Goal: Information Seeking & Learning: Compare options

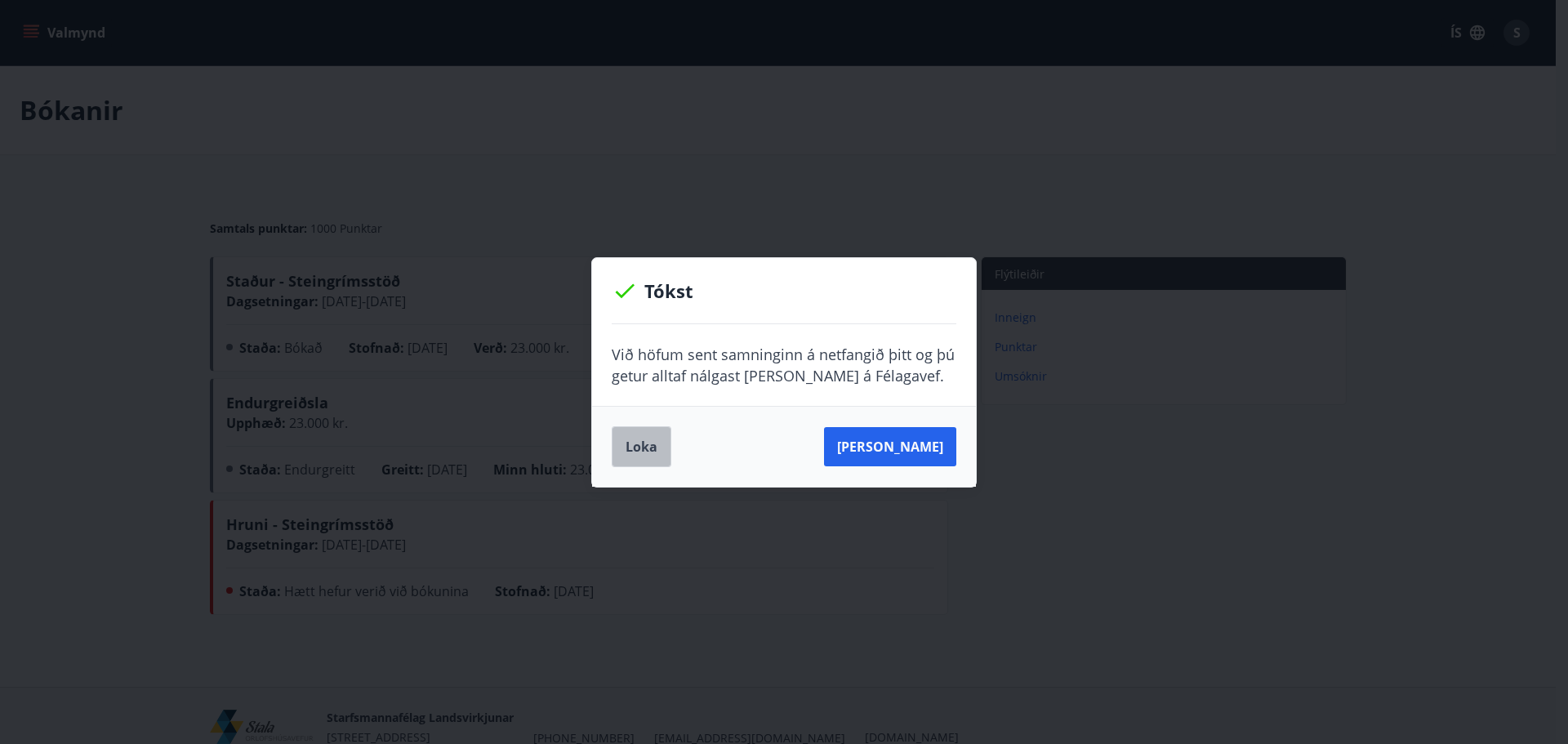
click at [648, 457] on button "Loka" at bounding box center [642, 446] width 60 height 41
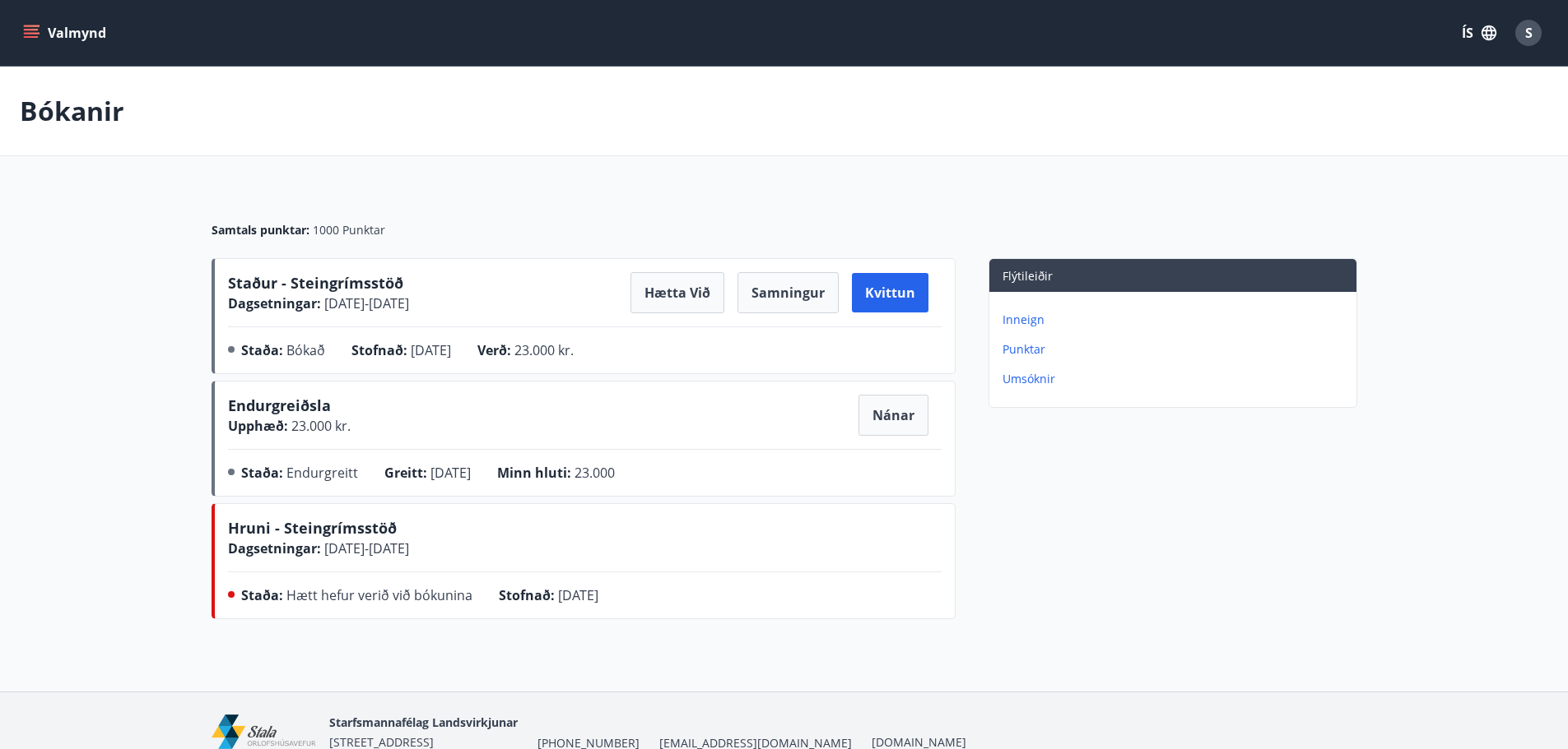
click at [36, 33] on icon "menu" at bounding box center [33, 33] width 18 height 2
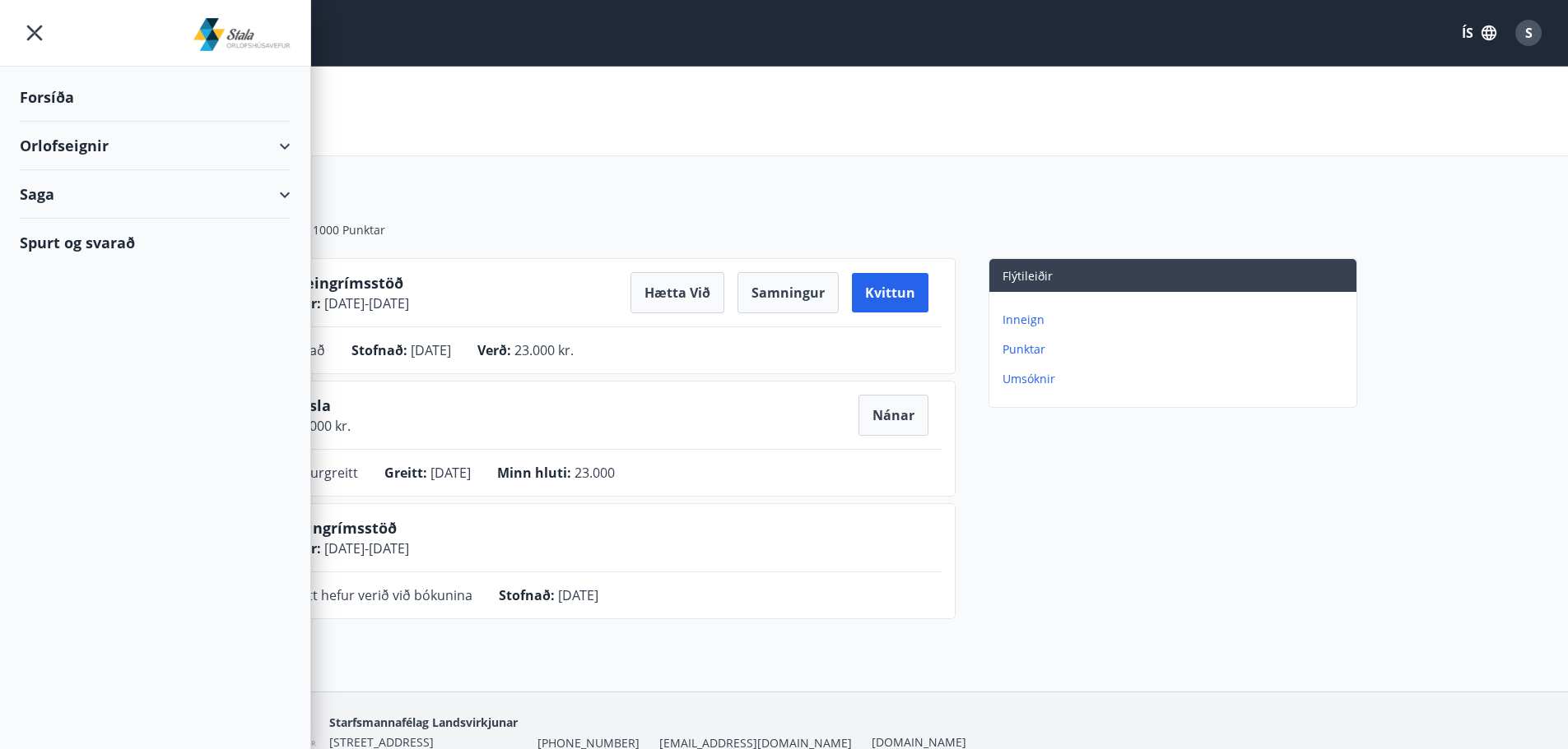
click at [287, 147] on div "Orlofseignir" at bounding box center [155, 146] width 271 height 48
click at [76, 185] on div "Framboð" at bounding box center [155, 187] width 245 height 34
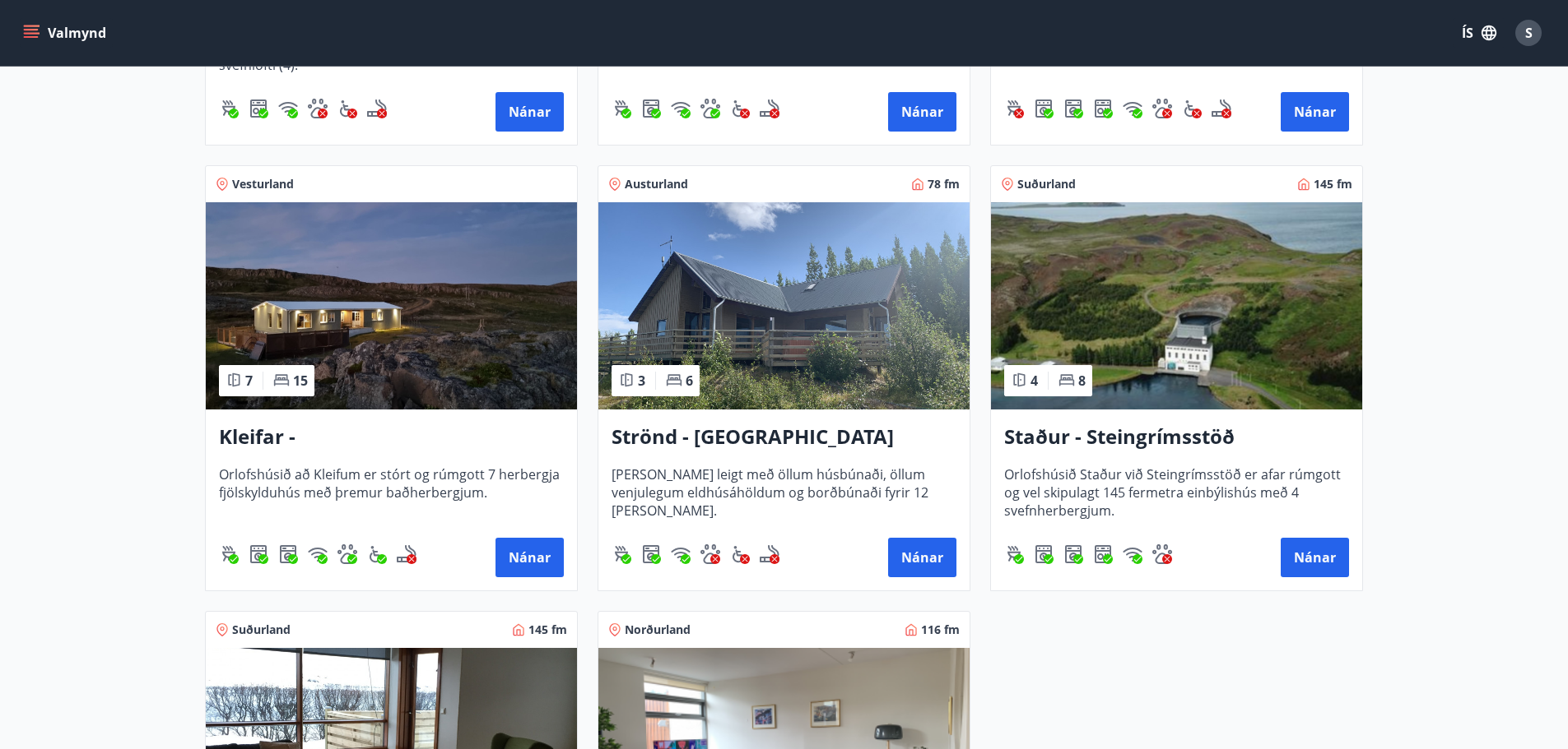
click at [1189, 319] on img at bounding box center [1176, 306] width 371 height 207
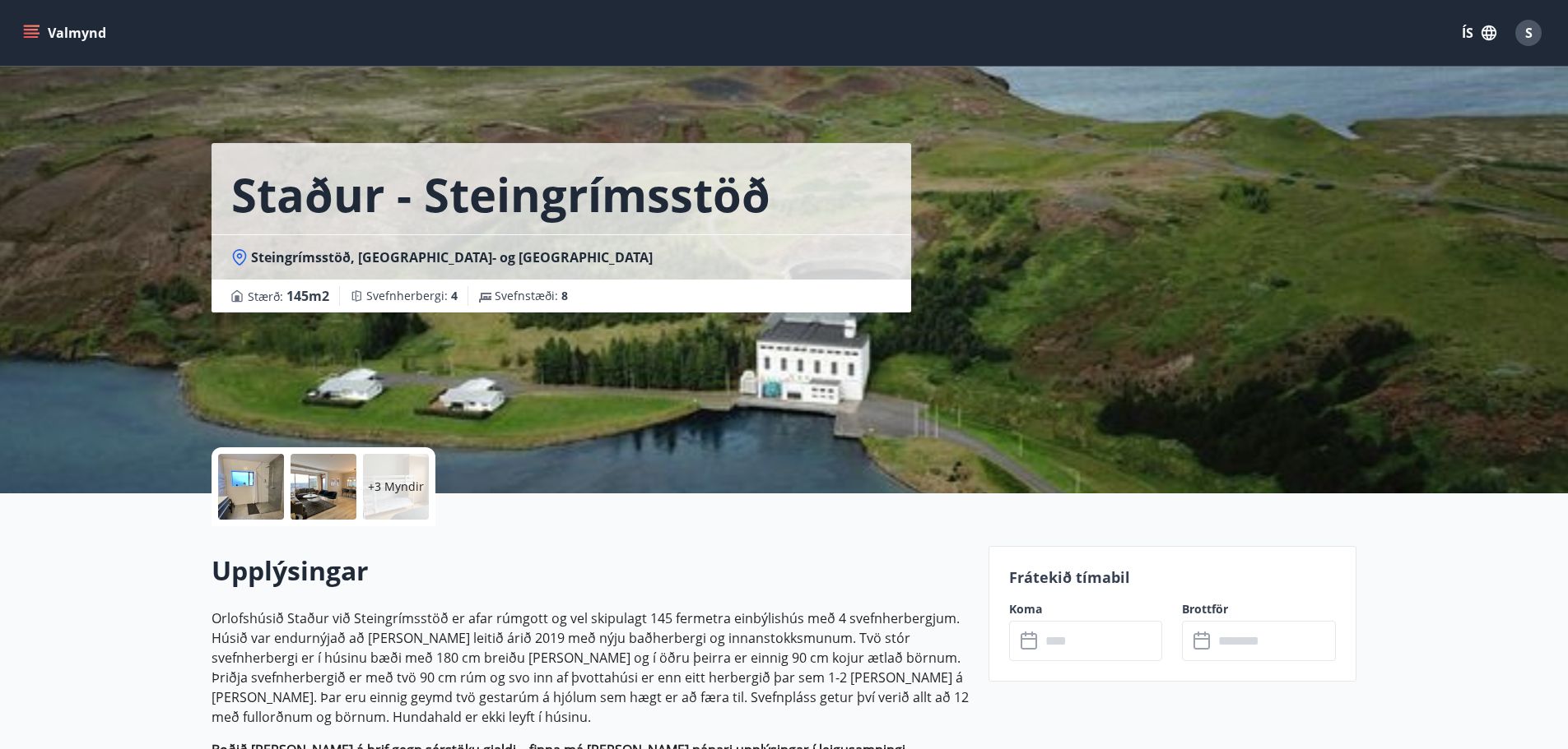
click at [266, 472] on div at bounding box center [251, 487] width 66 height 66
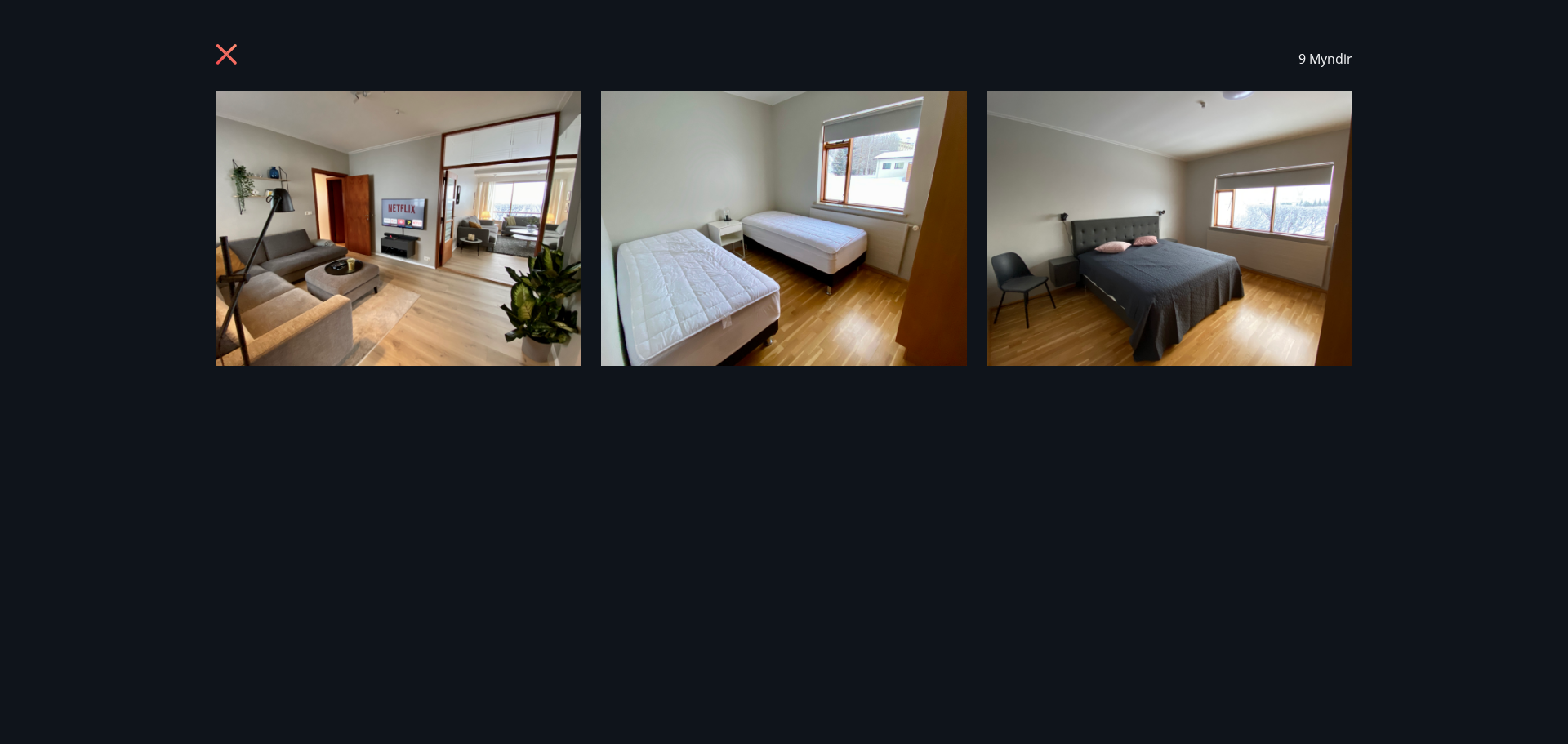
click at [222, 47] on icon at bounding box center [229, 56] width 27 height 27
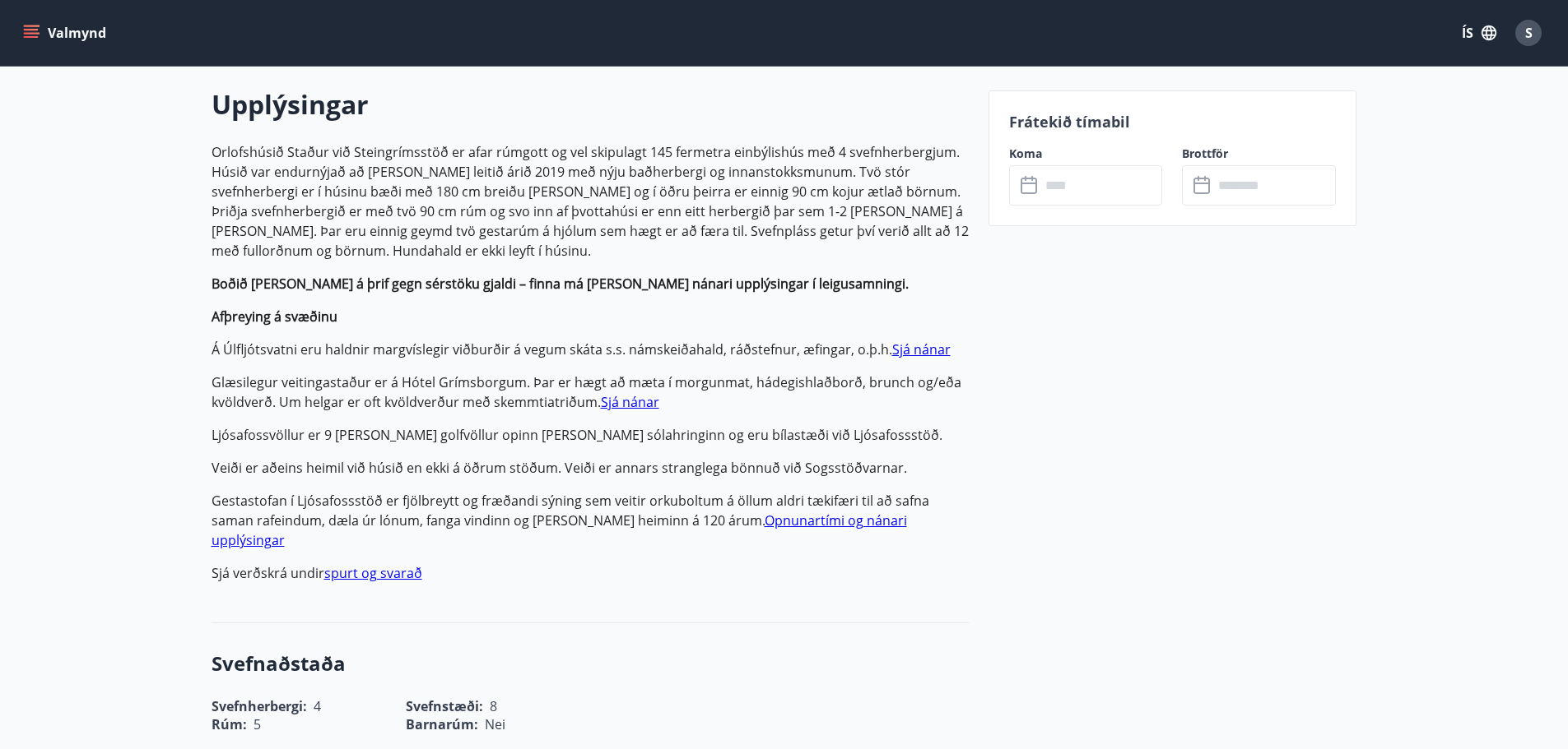
scroll to position [329, 0]
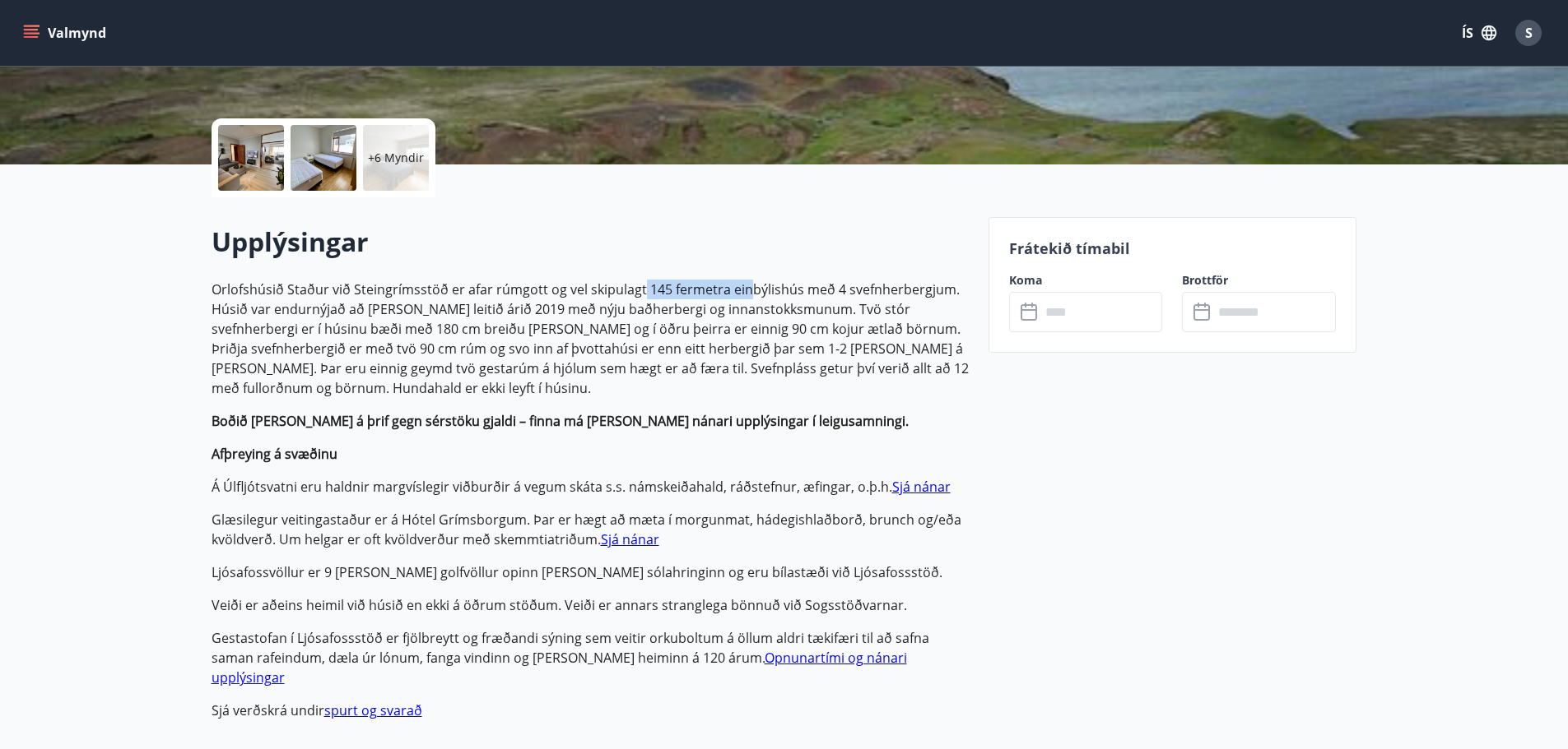
drag, startPoint x: 636, startPoint y: 282, endPoint x: 742, endPoint y: 291, distance: 106.4
click at [742, 291] on p "Orlofshúsið Staður við Steingrímsstöð er afar rúmgott og vel skipulagt 145 ferm…" at bounding box center [590, 339] width 757 height 119
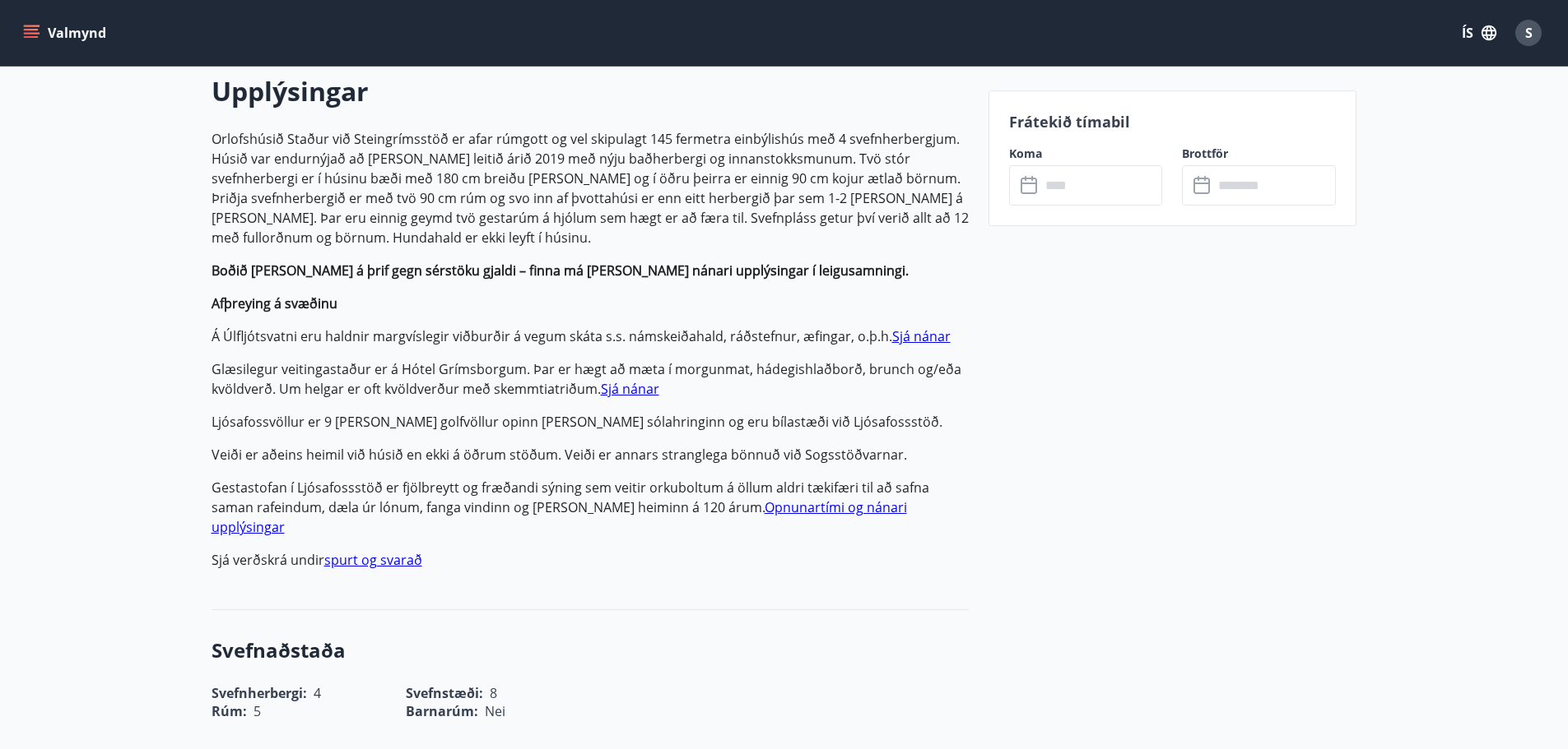
scroll to position [493, 0]
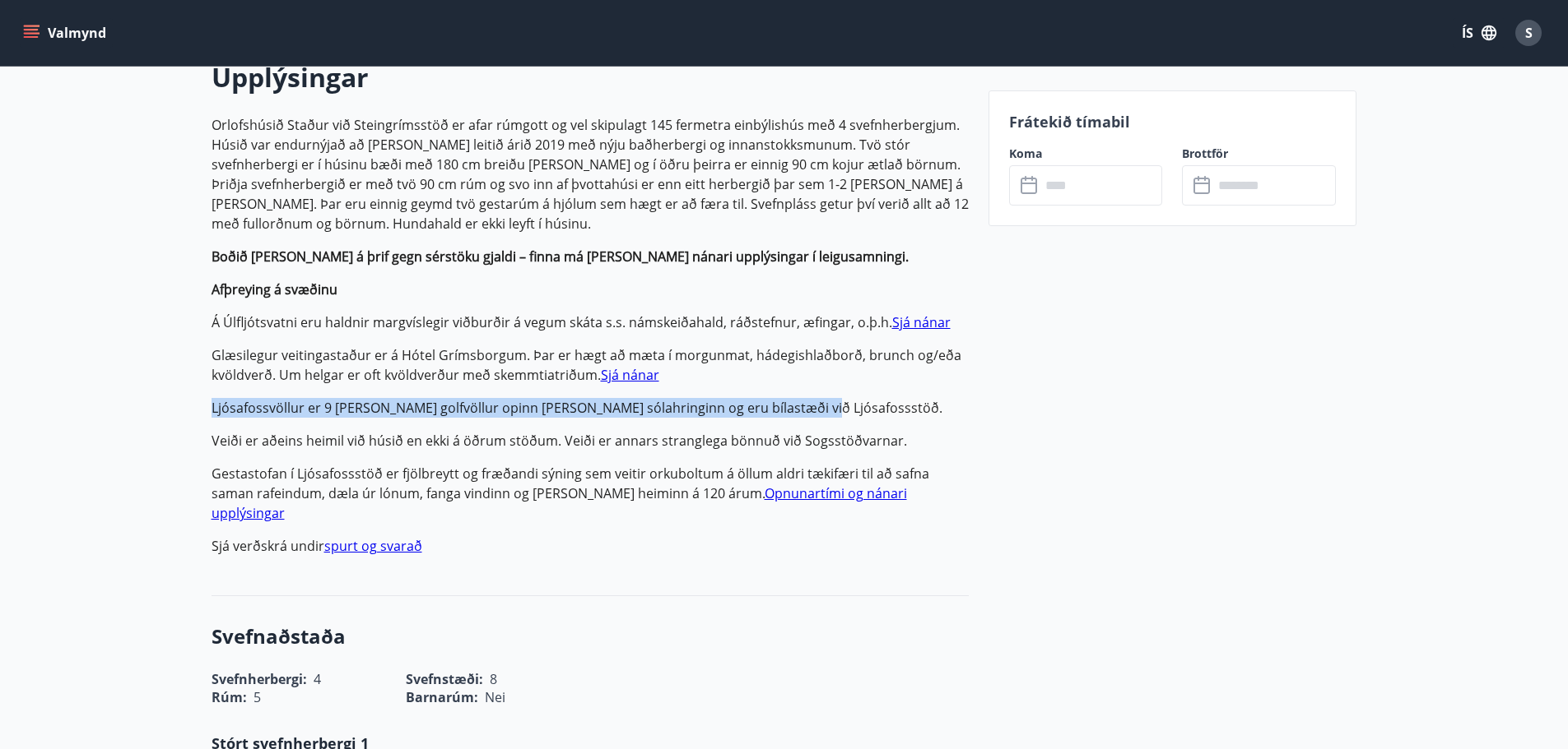
drag, startPoint x: 804, startPoint y: 411, endPoint x: 200, endPoint y: 399, distance: 604.1
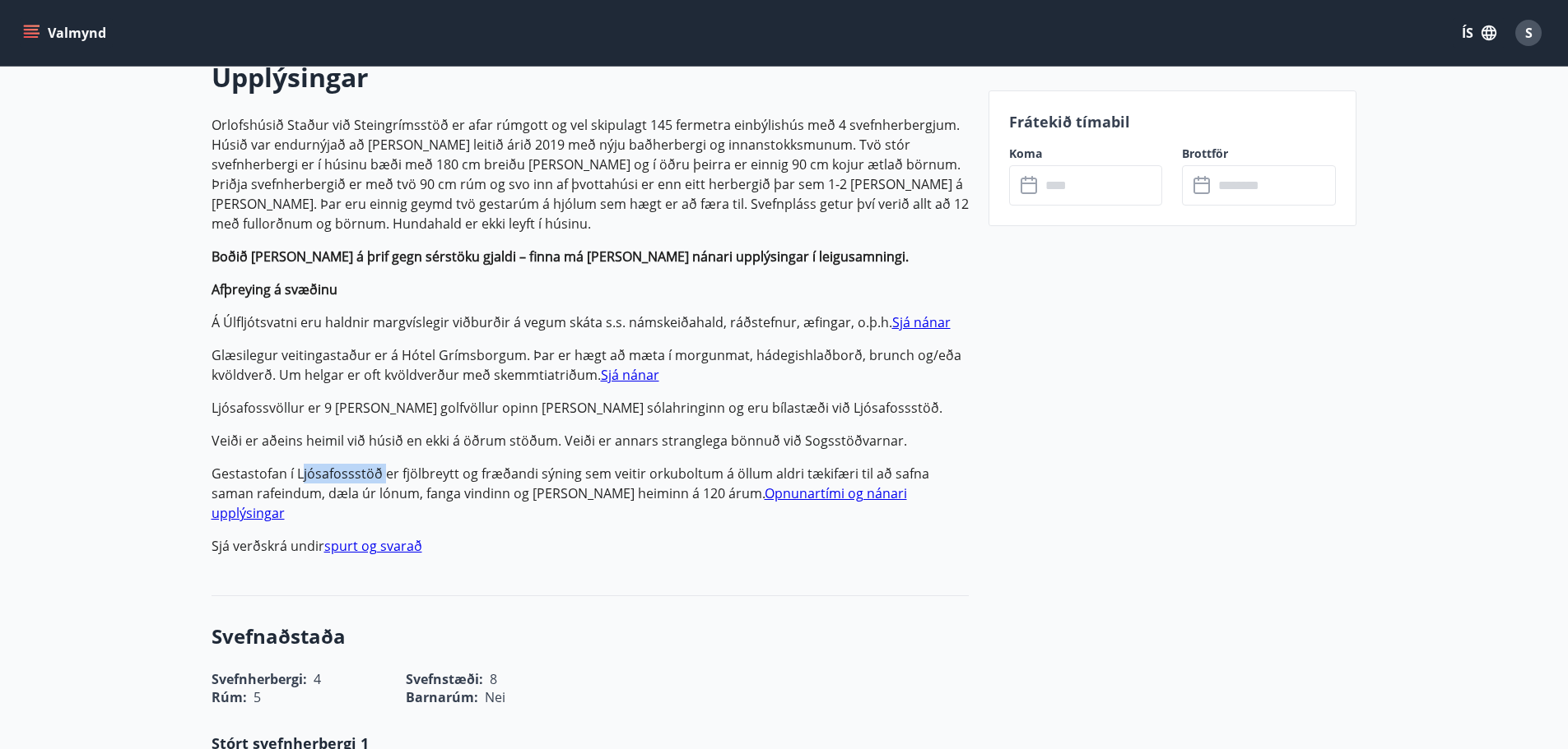
drag, startPoint x: 314, startPoint y: 473, endPoint x: 383, endPoint y: 470, distance: 69.1
click at [383, 470] on p "Gestastofan í Ljósafossstöð er fjölbreytt og fræðandi sýning sem veitir orkubol…" at bounding box center [590, 493] width 757 height 59
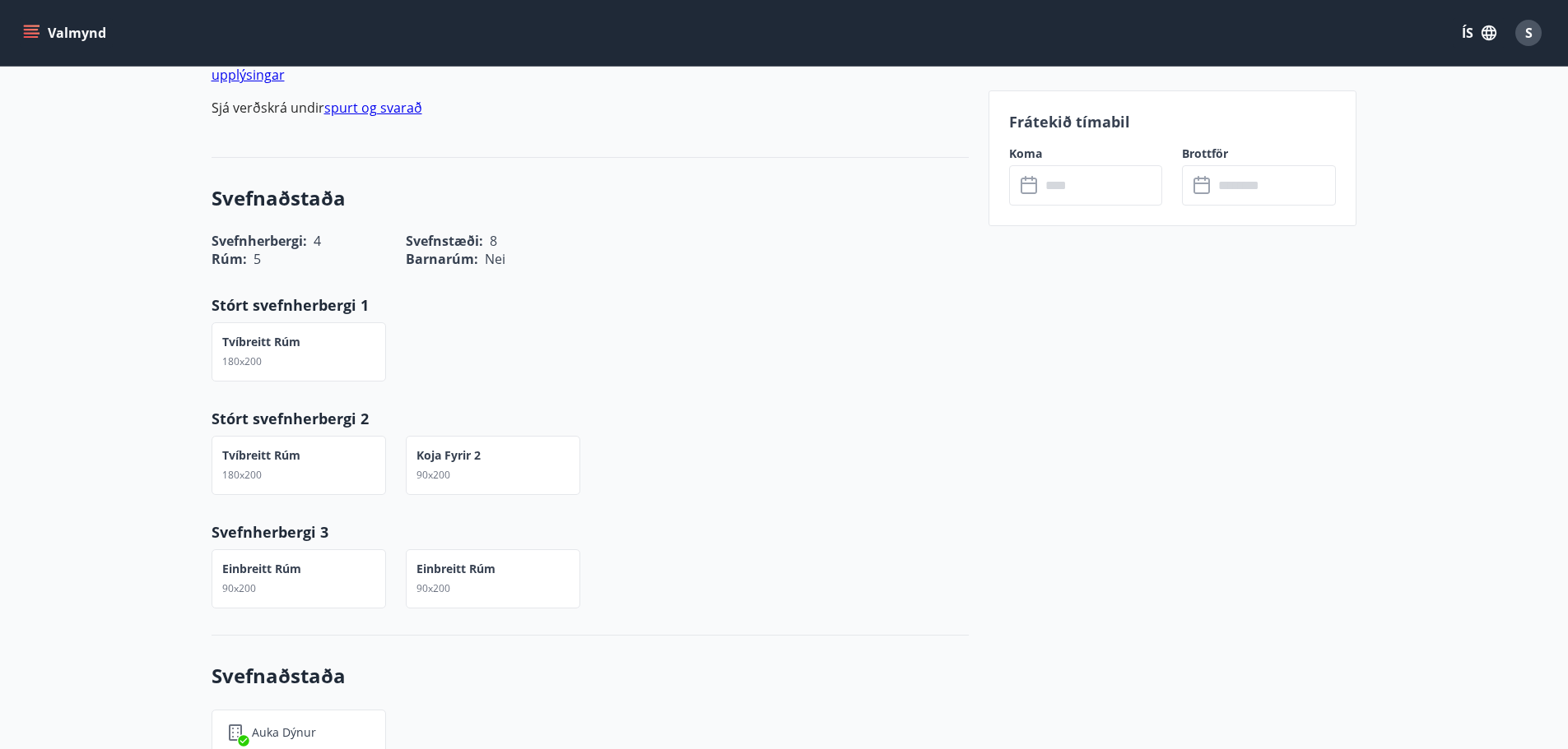
scroll to position [987, 0]
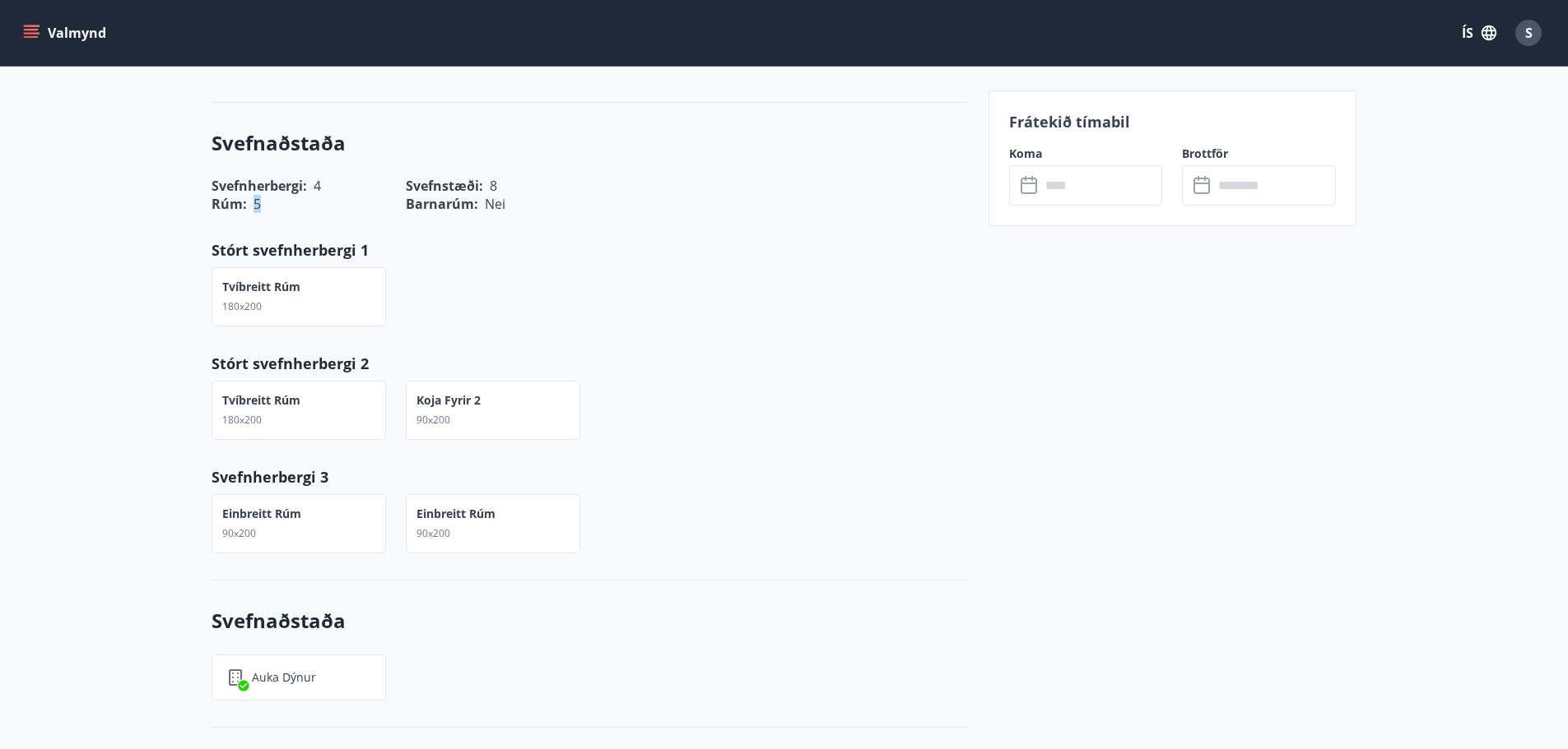
drag, startPoint x: 324, startPoint y: 169, endPoint x: 249, endPoint y: 172, distance: 75.1
click at [249, 175] on div "Rúm : 5" at bounding box center [289, 194] width 194 height 38
click at [248, 175] on div "Rúm : 5" at bounding box center [289, 194] width 194 height 38
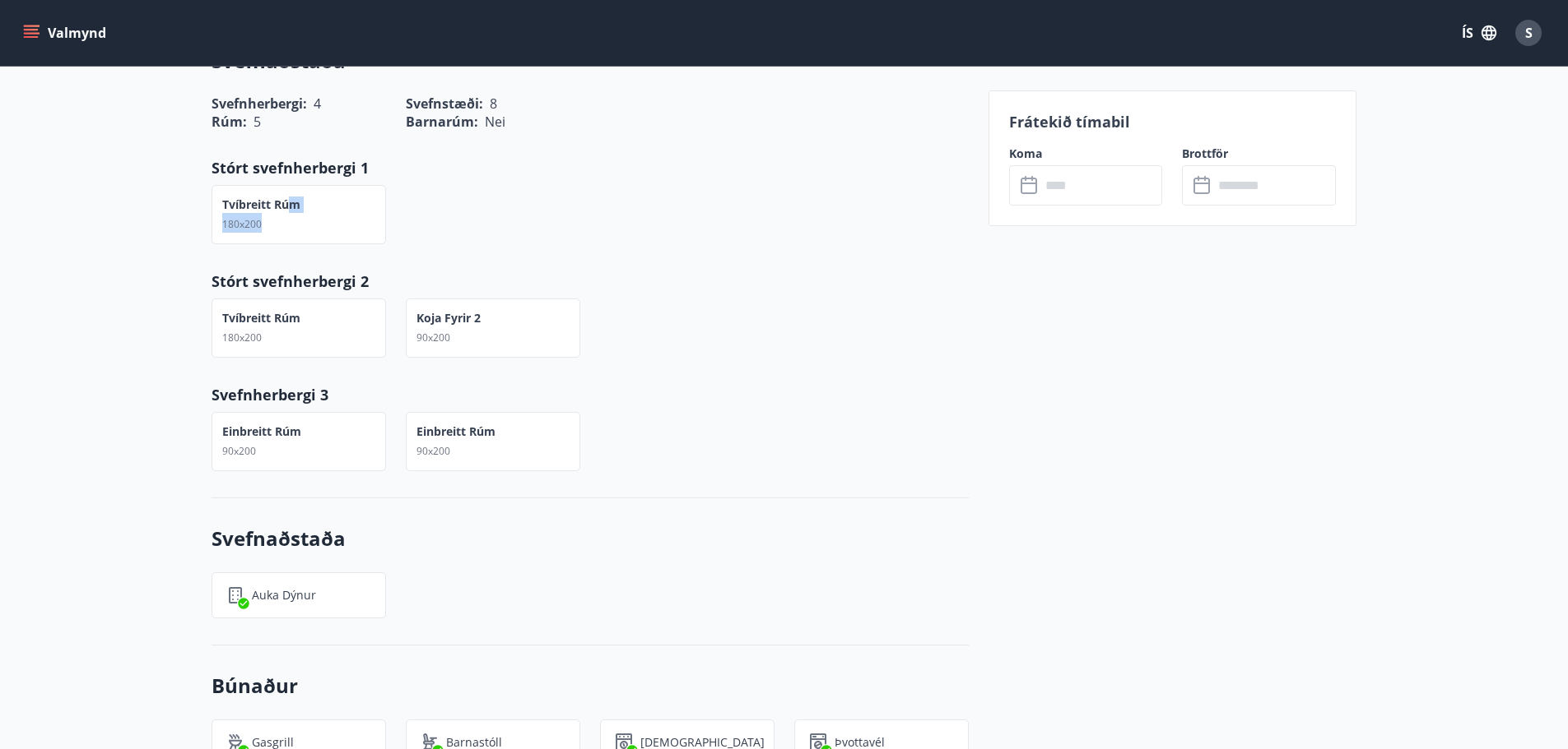
drag, startPoint x: 287, startPoint y: 193, endPoint x: 263, endPoint y: 210, distance: 29.4
click at [263, 210] on div "Tvíbreitt rúm 180x200" at bounding box center [261, 214] width 79 height 36
drag, startPoint x: 267, startPoint y: 308, endPoint x: 221, endPoint y: 211, distance: 107.4
click at [221, 211] on div "Svefnaðstaða Svefnherbergi : 4 Svefnstæði : 8 Rúm : 5 Barnarúm : Nei Stórt svef…" at bounding box center [590, 260] width 757 height 478
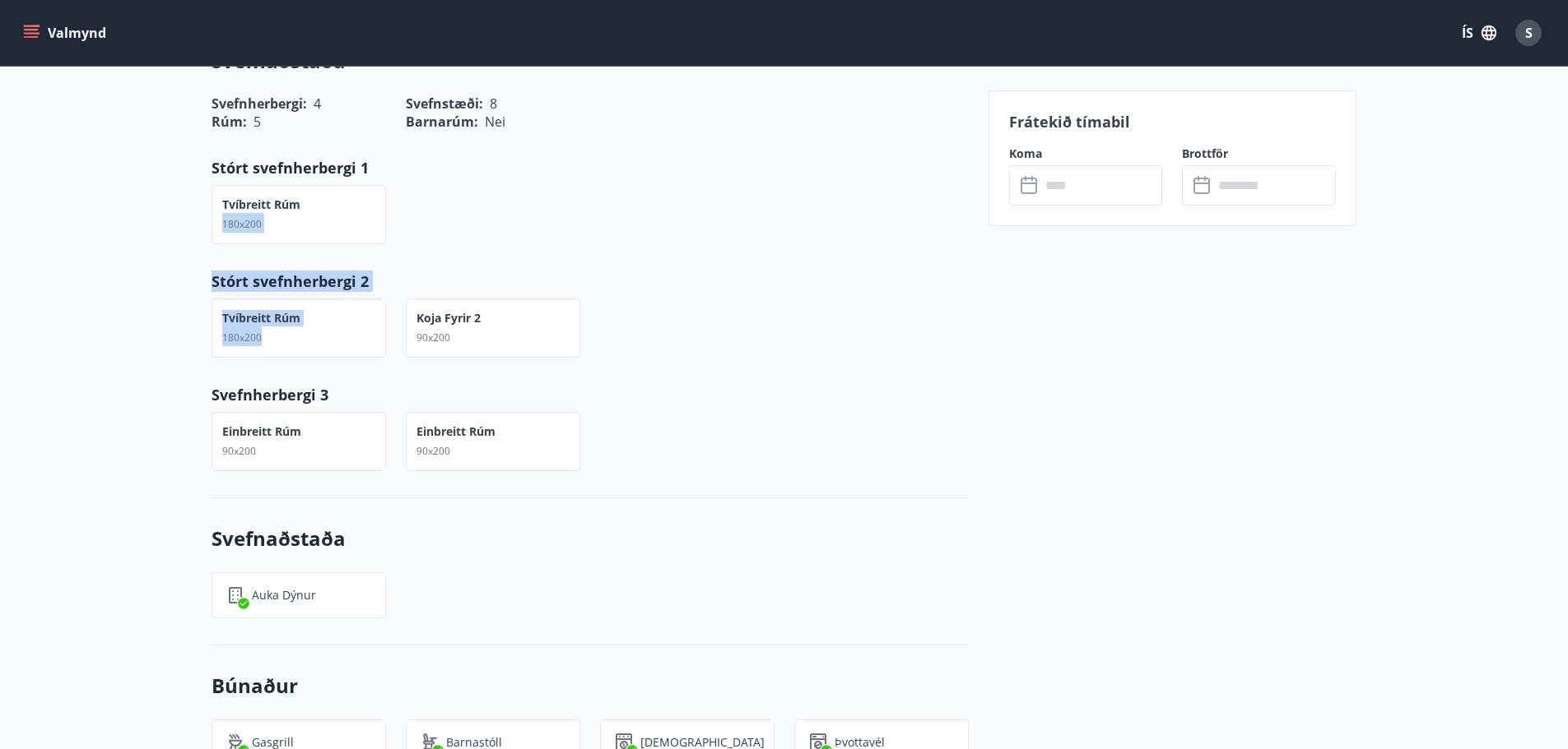
click at [217, 203] on div "Tvíbreitt rúm 180x200" at bounding box center [298, 215] width 175 height 59
drag, startPoint x: 464, startPoint y: 323, endPoint x: 413, endPoint y: 297, distance: 57.2
click at [413, 299] on div "Koja fyrir 2 90x200" at bounding box center [493, 328] width 175 height 59
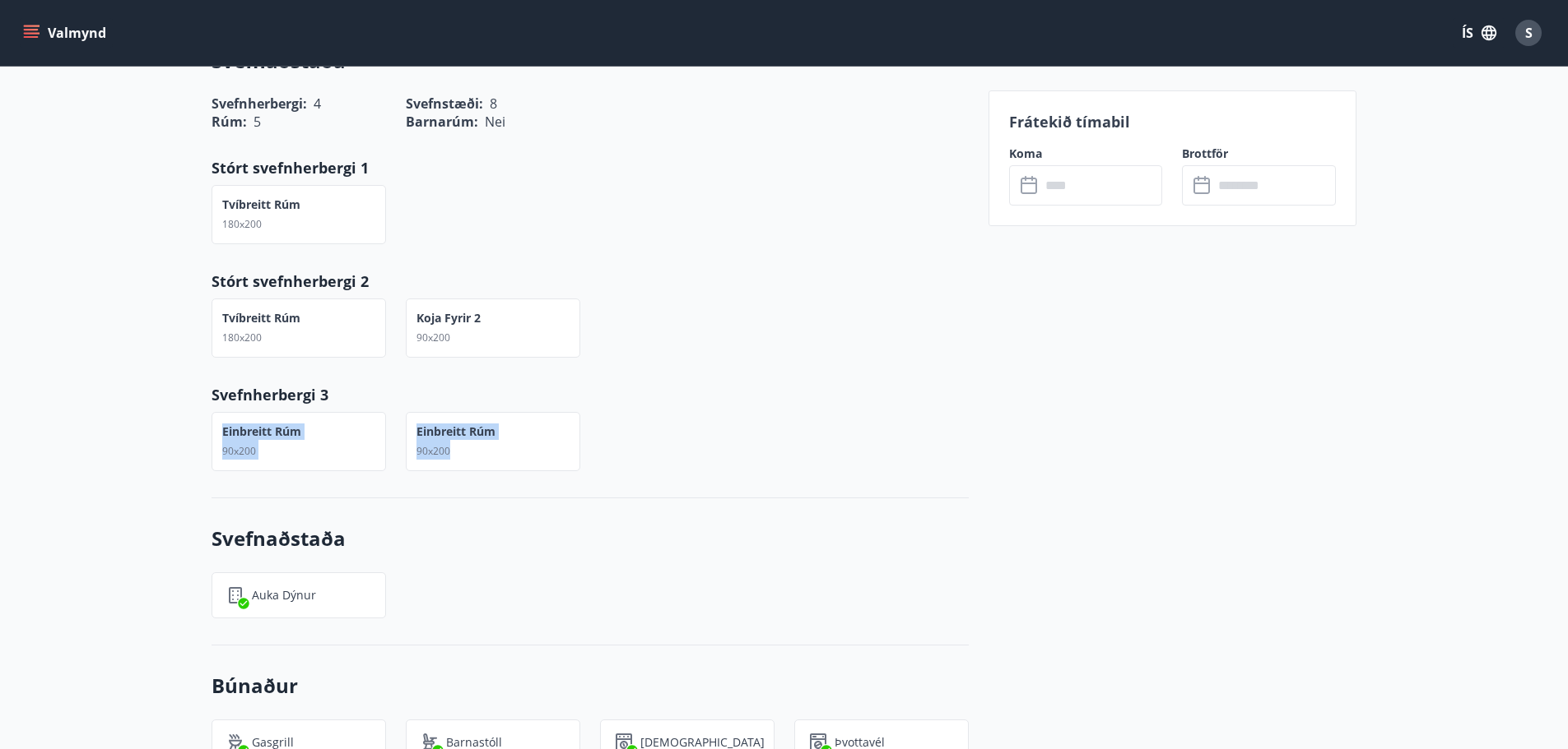
drag, startPoint x: 515, startPoint y: 442, endPoint x: 217, endPoint y: 401, distance: 300.8
click at [217, 401] on div "Einbreitt rúm 90x200 Einbreitt rúm 90x200" at bounding box center [581, 432] width 777 height 79
click at [217, 412] on div "Einbreitt rúm 90x200" at bounding box center [298, 442] width 175 height 59
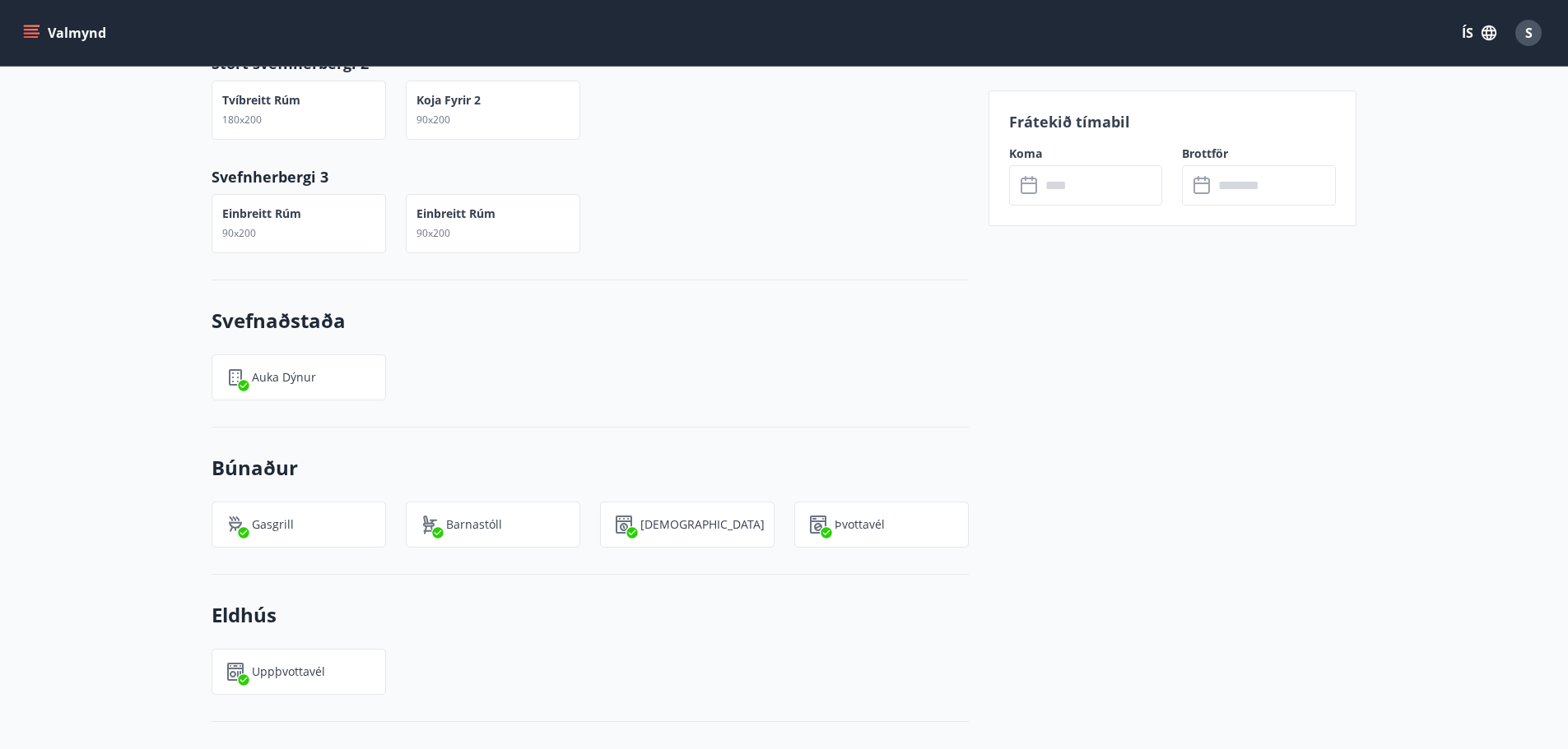
scroll to position [1316, 0]
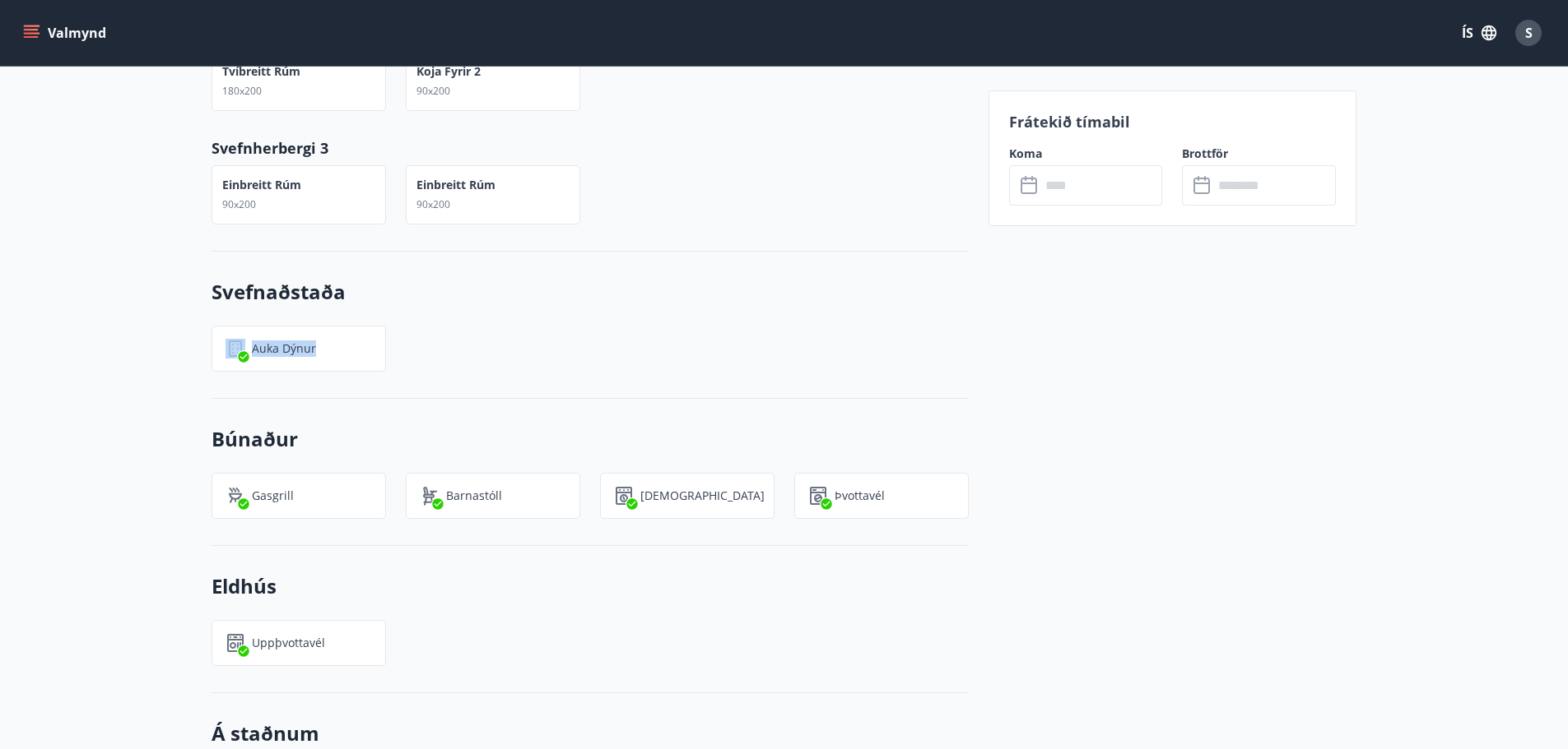
drag, startPoint x: 355, startPoint y: 339, endPoint x: 185, endPoint y: 319, distance: 171.2
click at [185, 319] on div "+6 Myndir Upplýsingar Orlofshúsið Staður við Steingrímsstöð er afar rúmgott og …" at bounding box center [784, 377] width 1568 height 2399
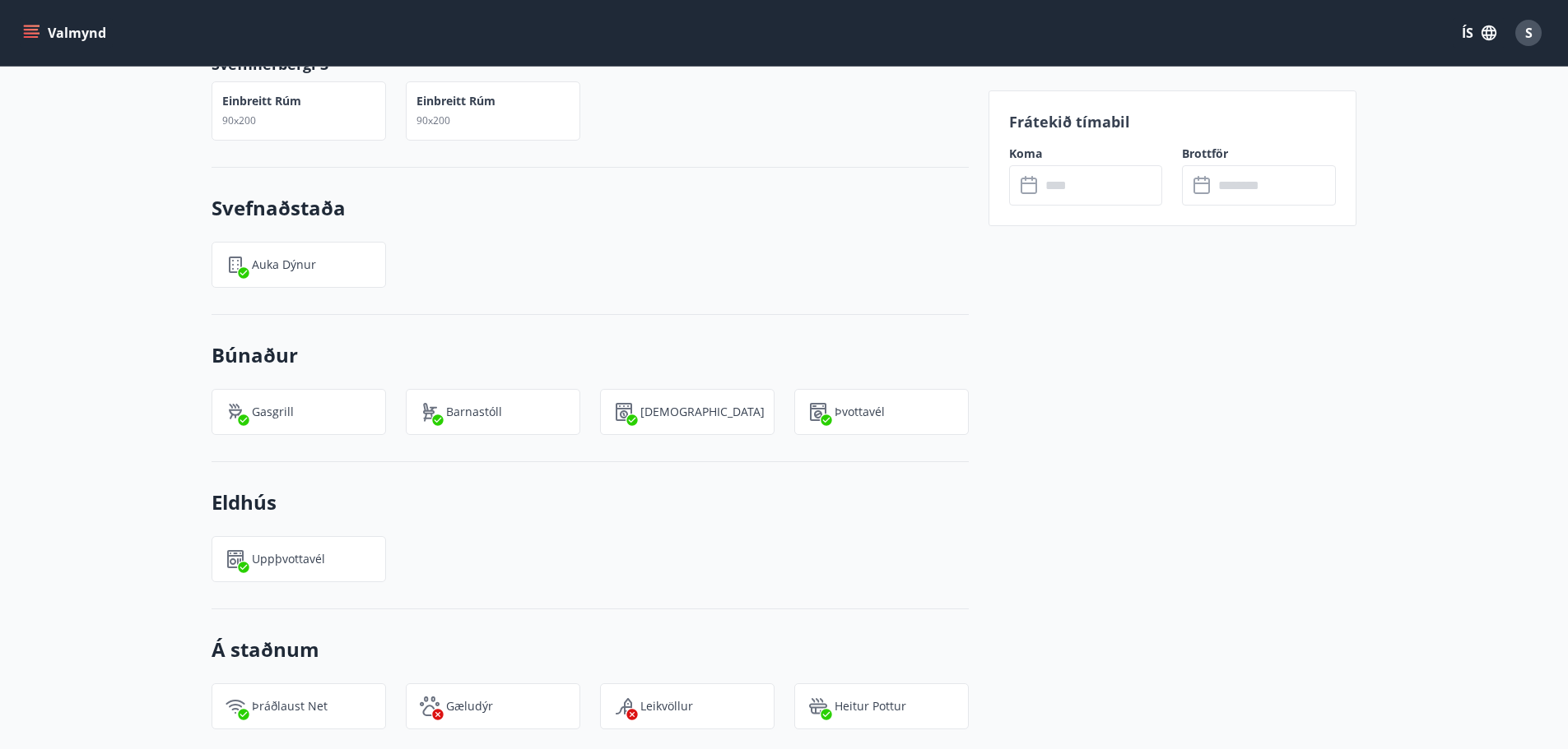
scroll to position [1480, 0]
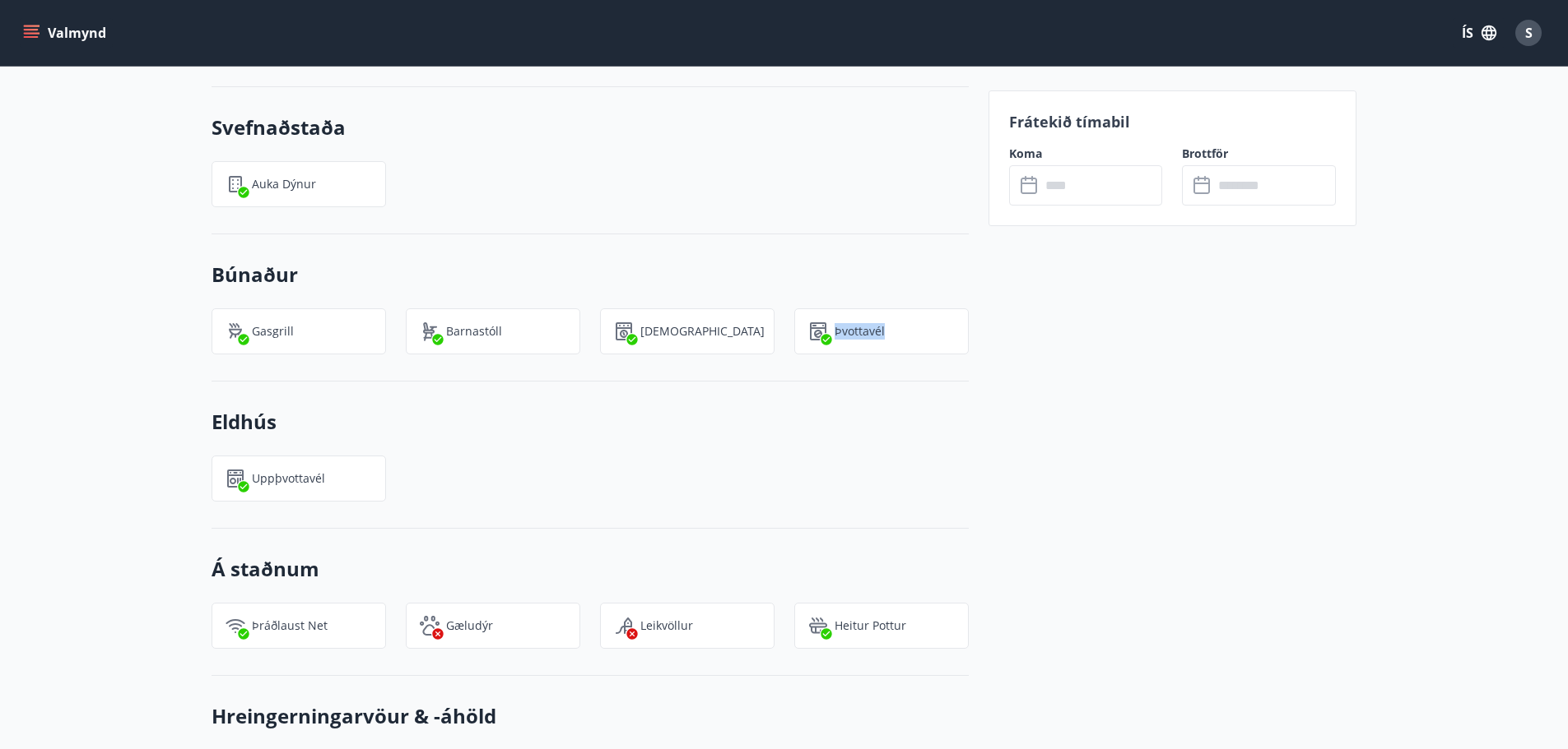
drag, startPoint x: 885, startPoint y: 310, endPoint x: 822, endPoint y: 321, distance: 64.0
click at [822, 321] on div "Þvottavél" at bounding box center [881, 331] width 175 height 46
click at [825, 333] on icon at bounding box center [826, 340] width 13 height 13
click at [865, 618] on p "Heitur pottur" at bounding box center [870, 626] width 72 height 17
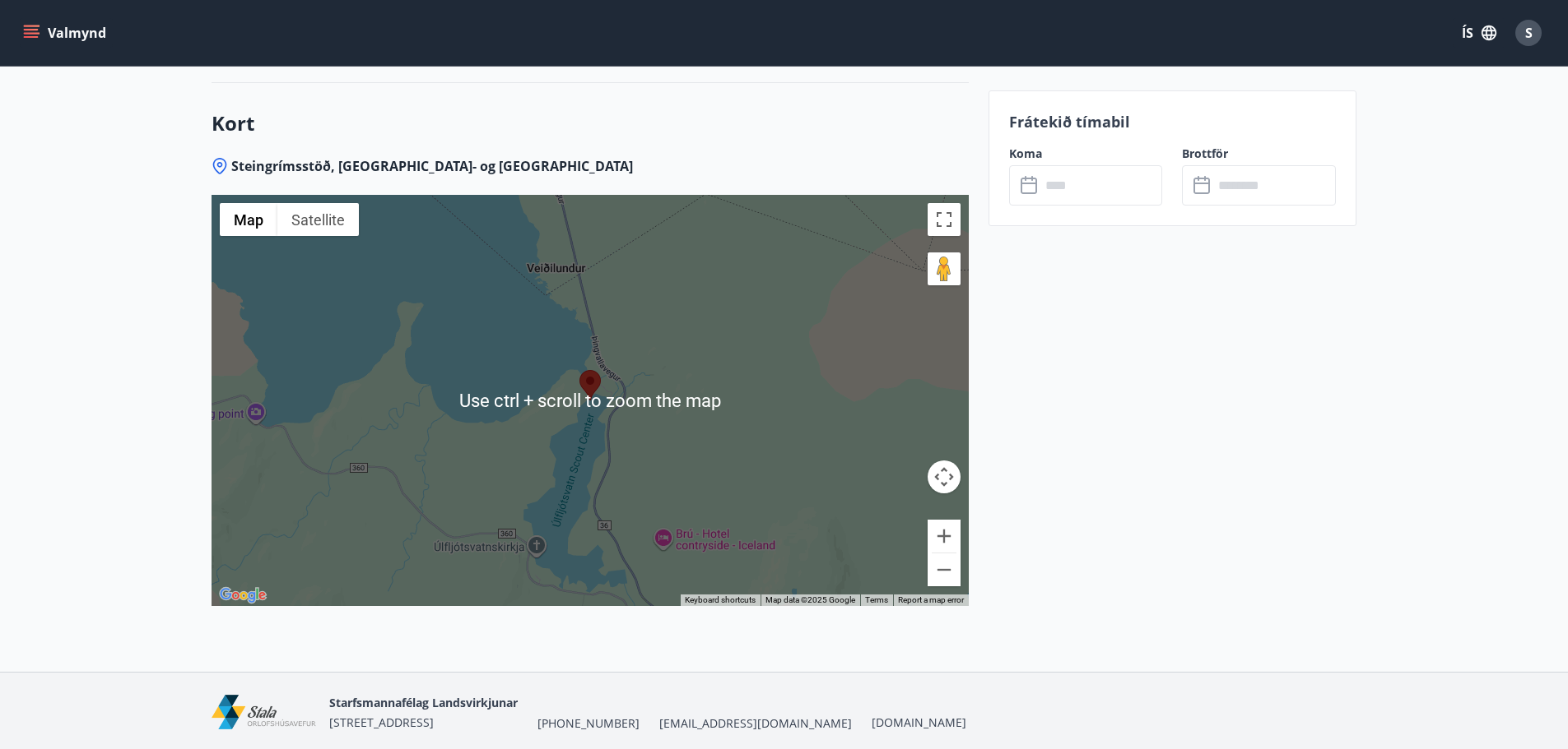
scroll to position [2262, 0]
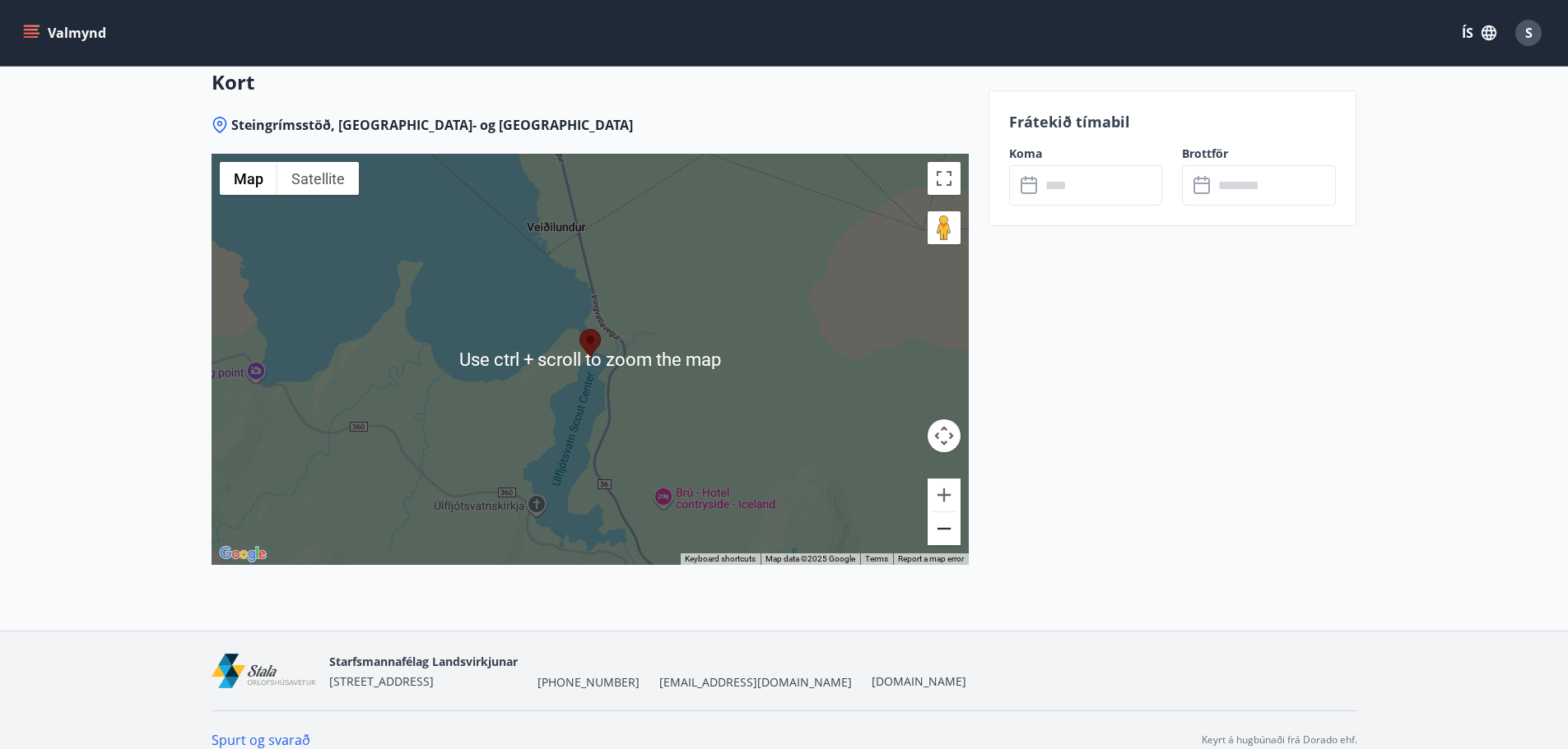
click at [948, 517] on button "Zoom out" at bounding box center [943, 529] width 33 height 33
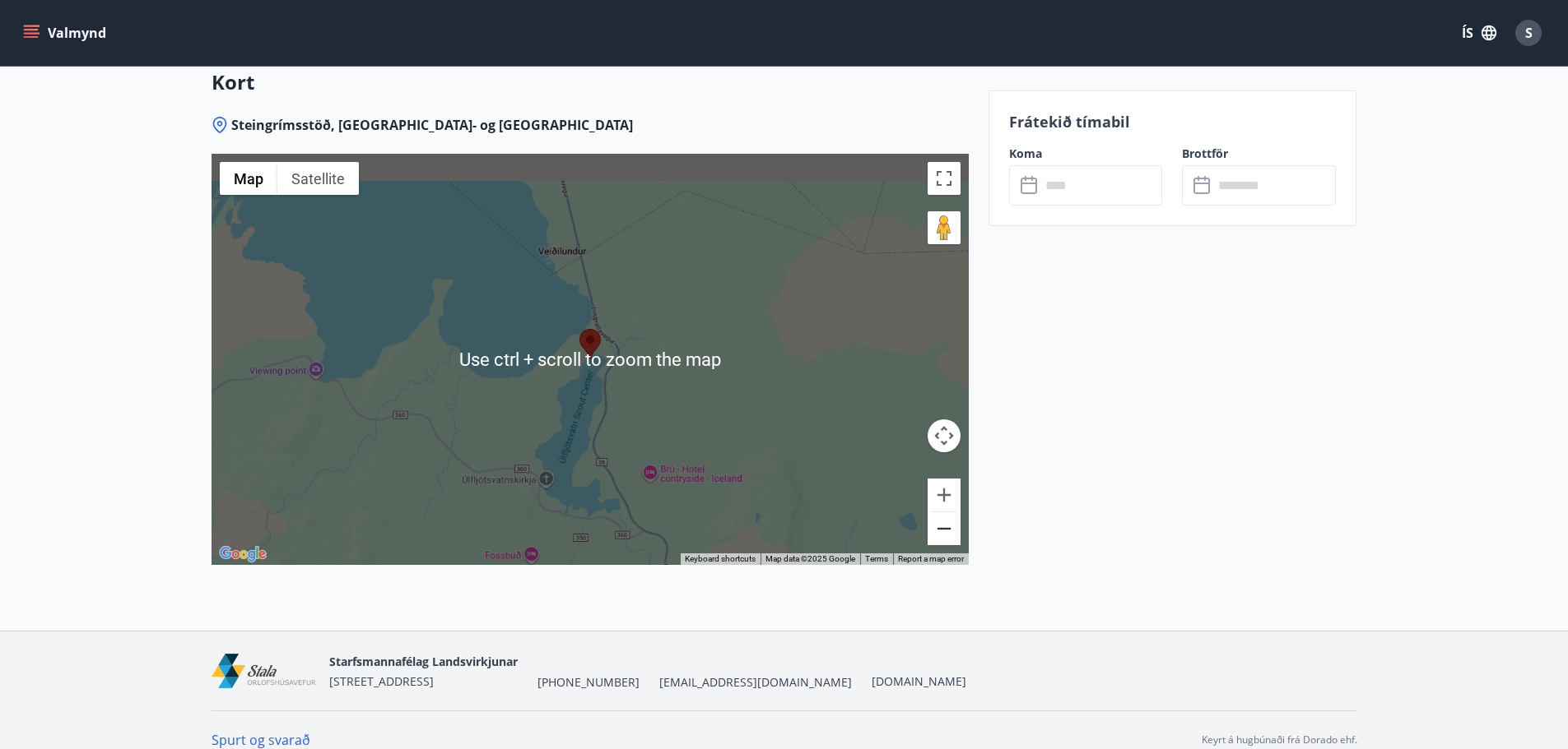
click at [947, 517] on button "Zoom out" at bounding box center [943, 529] width 33 height 33
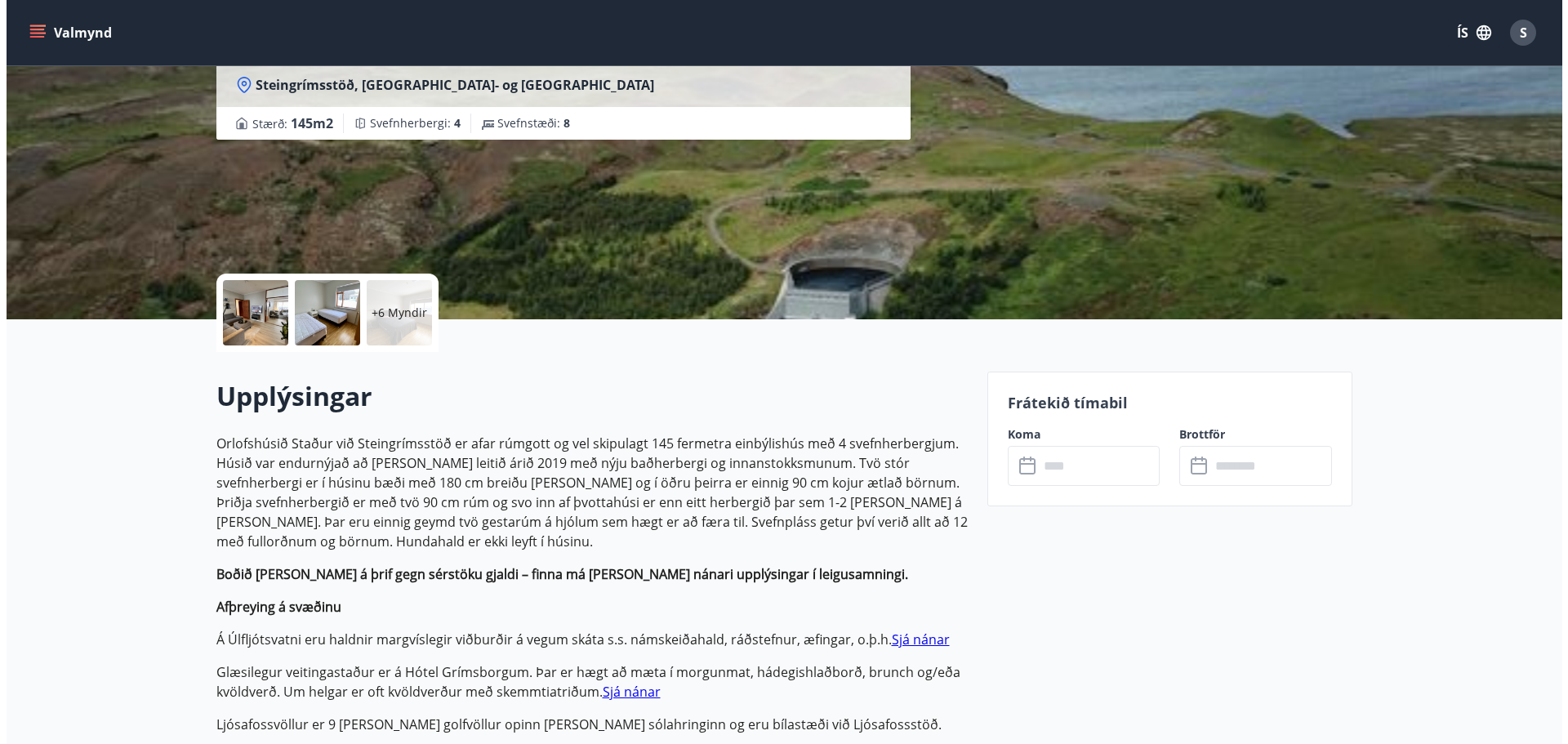
scroll to position [123, 0]
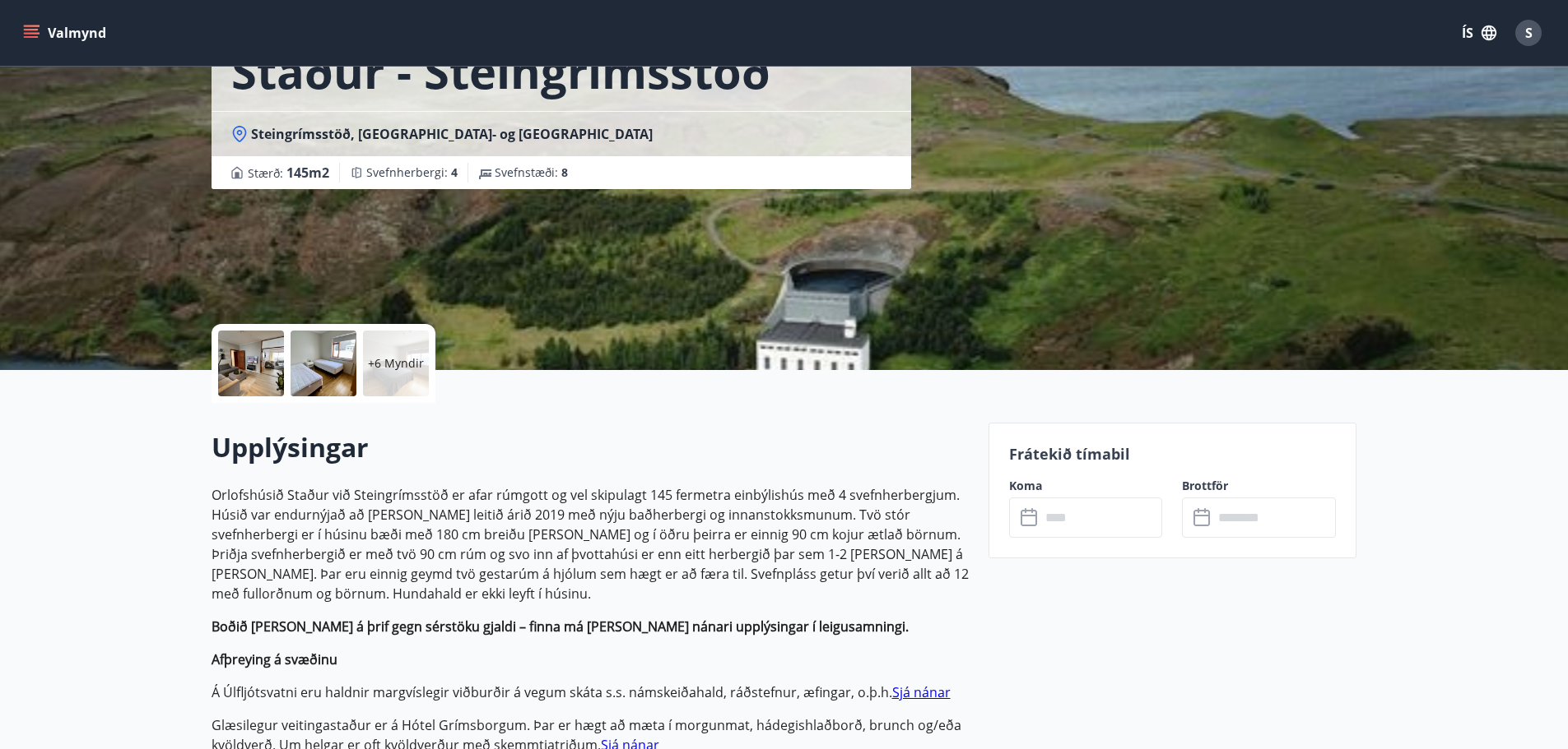
click at [369, 360] on p "+6 Myndir" at bounding box center [395, 364] width 56 height 17
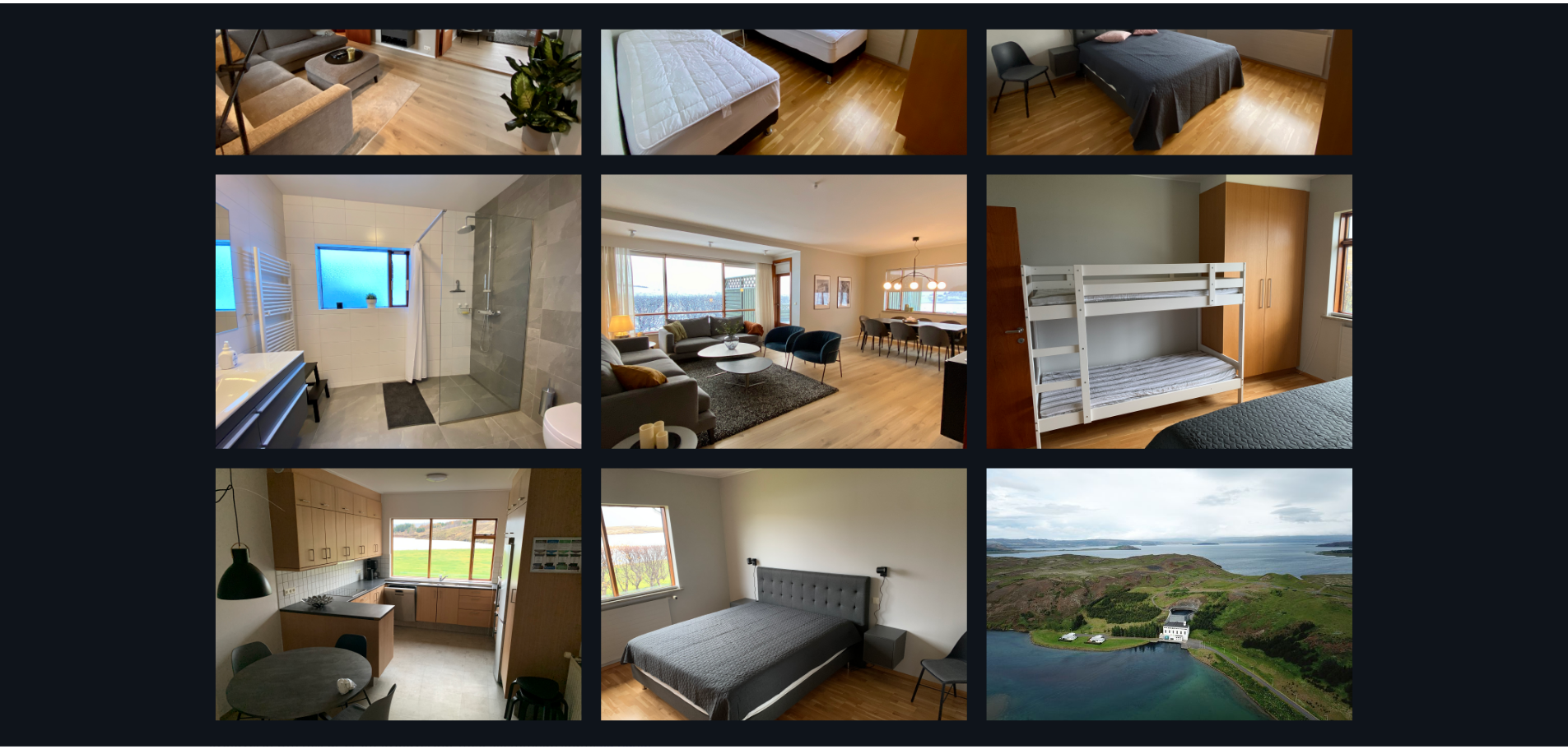
scroll to position [243, 0]
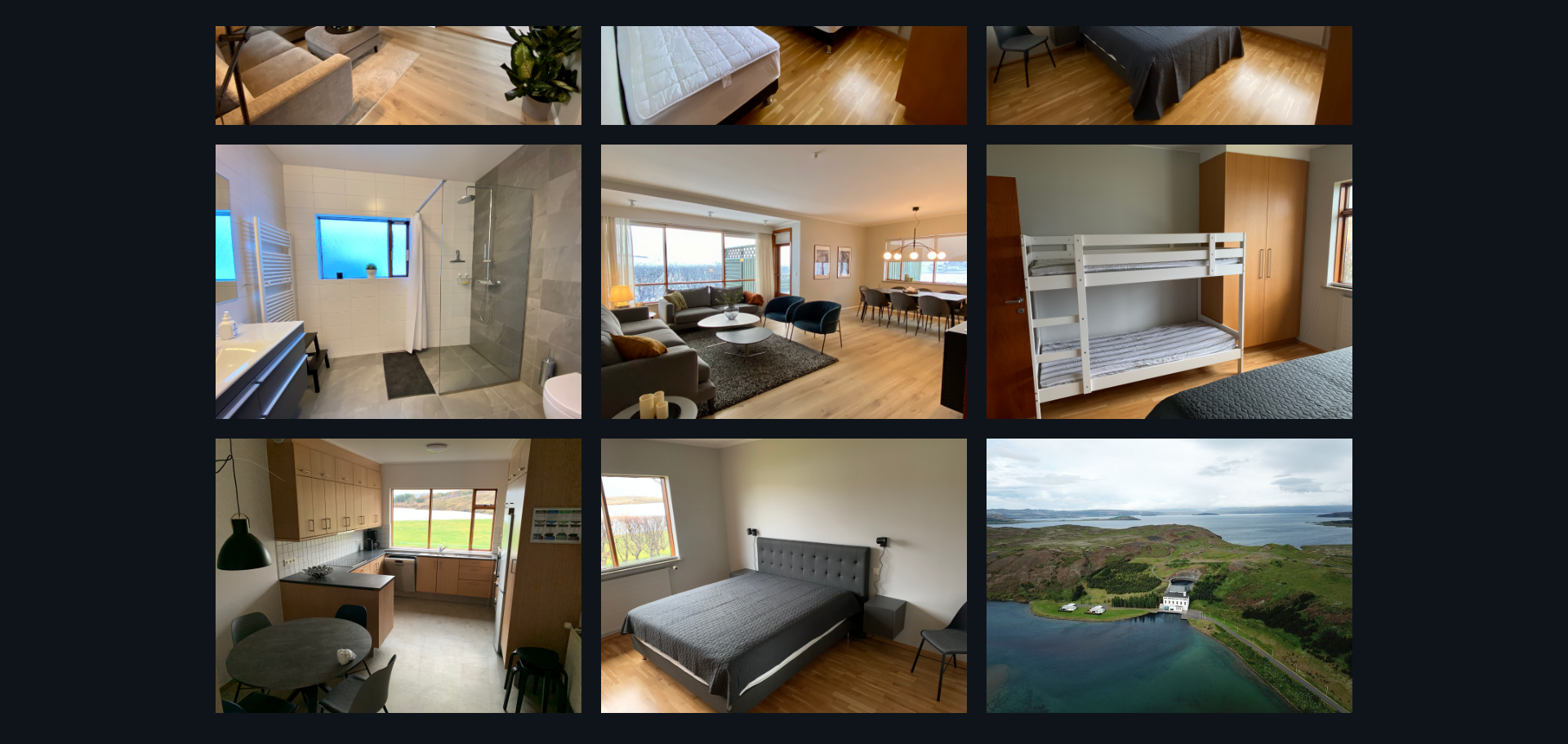
click at [1423, 157] on div "9 Myndir" at bounding box center [784, 372] width 1568 height 744
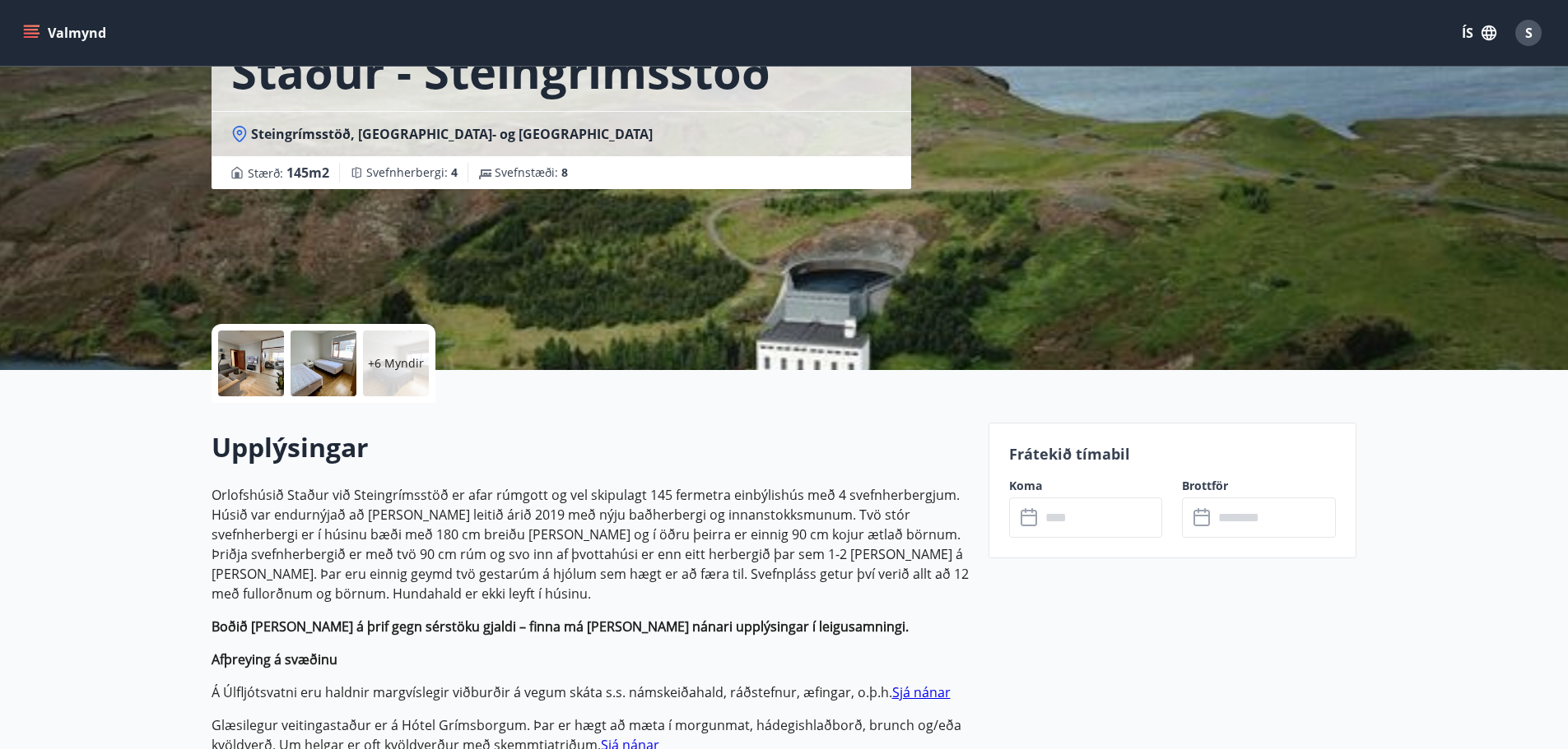
scroll to position [288, 0]
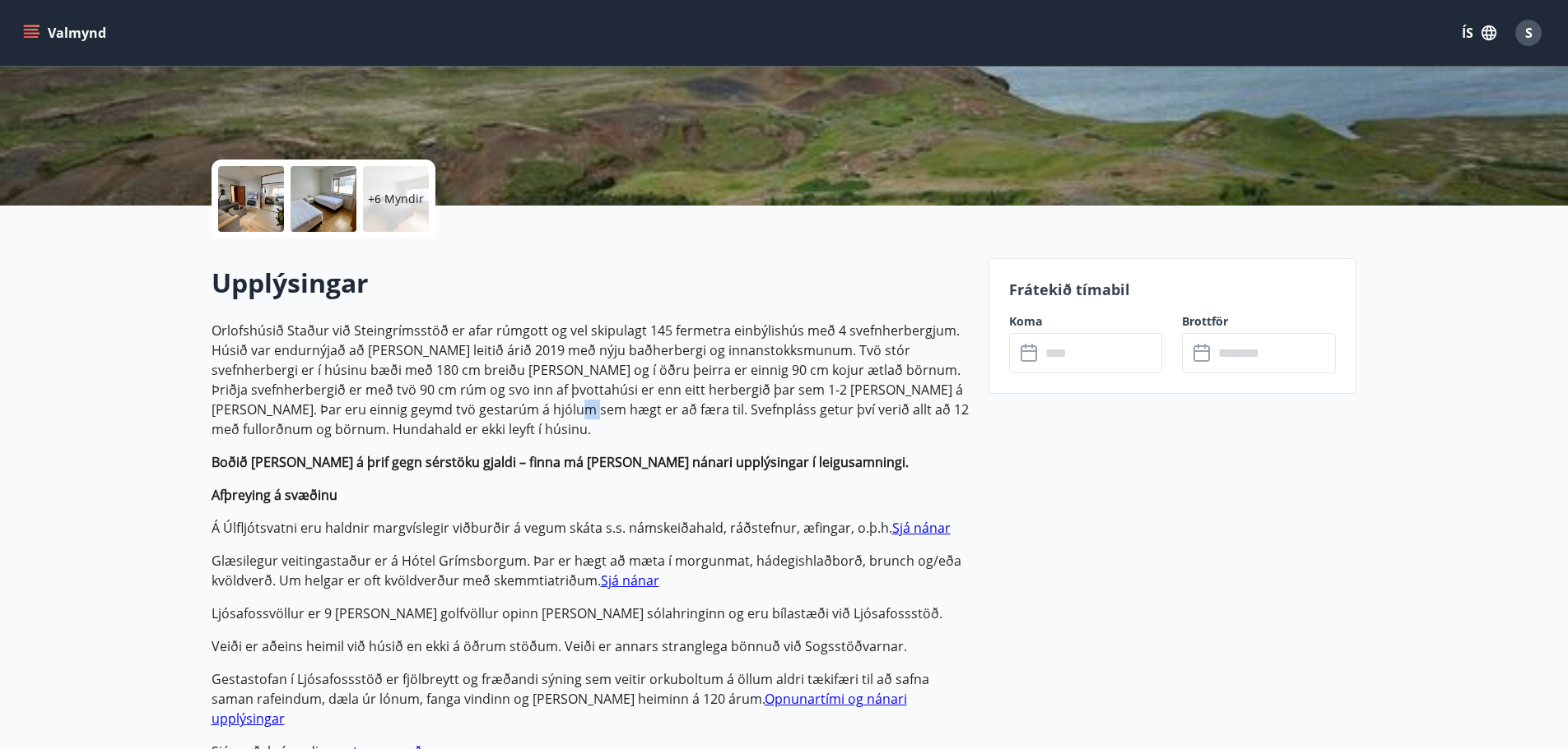
click at [490, 408] on p "Orlofshúsið Staður við Steingrímsstöð er afar rúmgott og vel skipulagt 145 ferm…" at bounding box center [590, 380] width 757 height 119
click at [474, 408] on p "Orlofshúsið Staður við Steingrímsstöð er afar rúmgott og vel skipulagt 145 ferm…" at bounding box center [590, 380] width 757 height 119
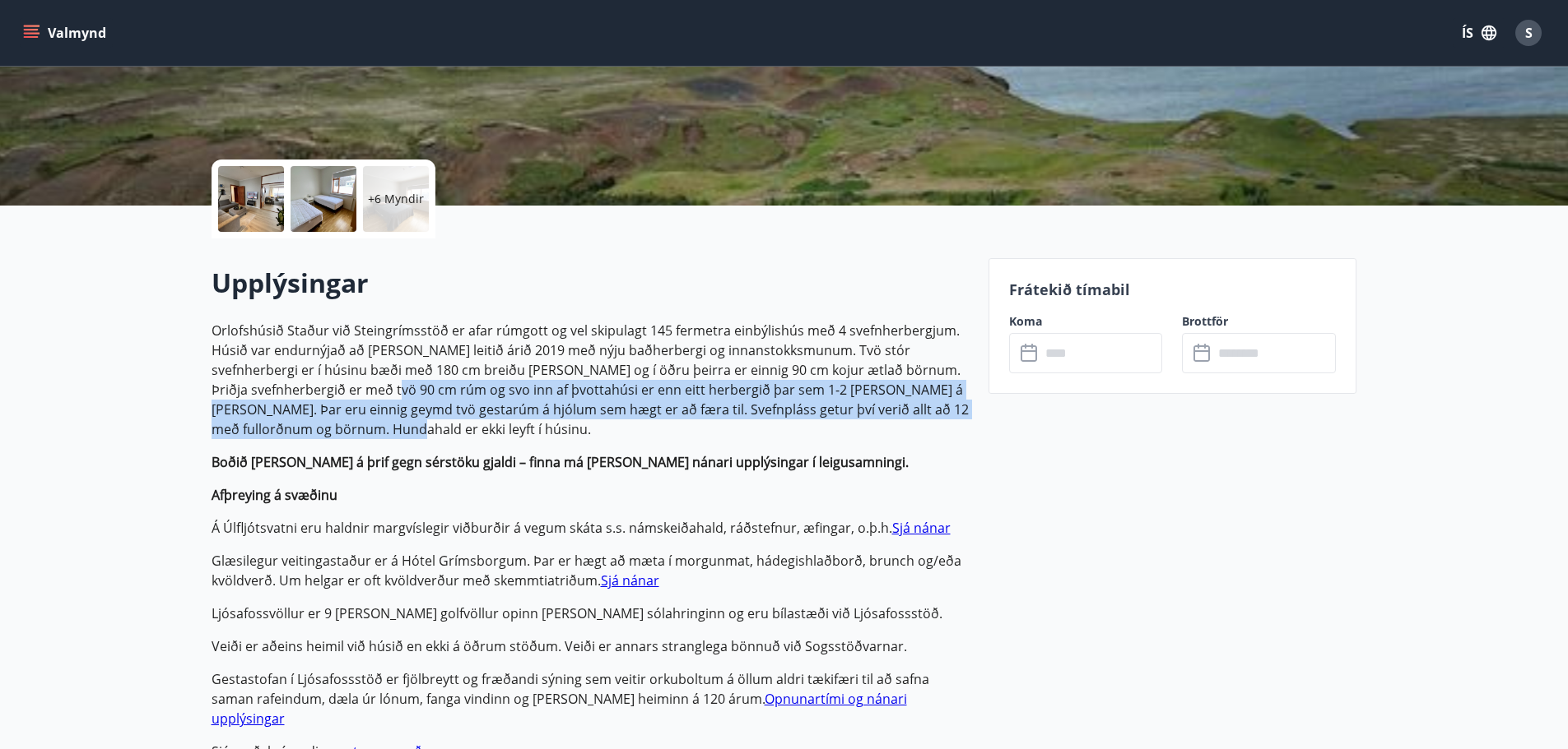
drag, startPoint x: 327, startPoint y: 388, endPoint x: 835, endPoint y: 423, distance: 509.2
click at [835, 423] on p "Orlofshúsið Staður við Steingrímsstöð er afar rúmgott og vel skipulagt 145 ferm…" at bounding box center [590, 380] width 757 height 119
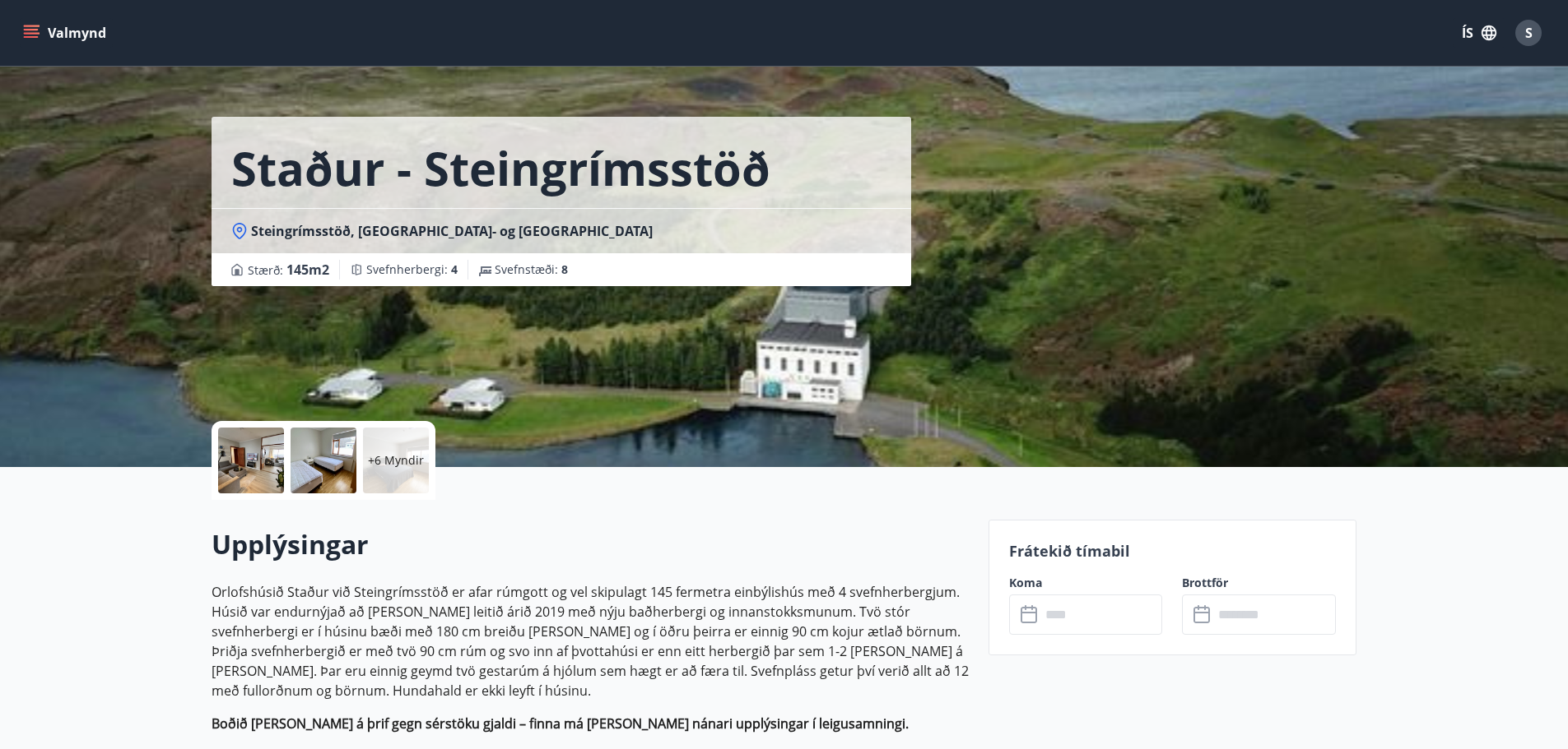
scroll to position [0, 0]
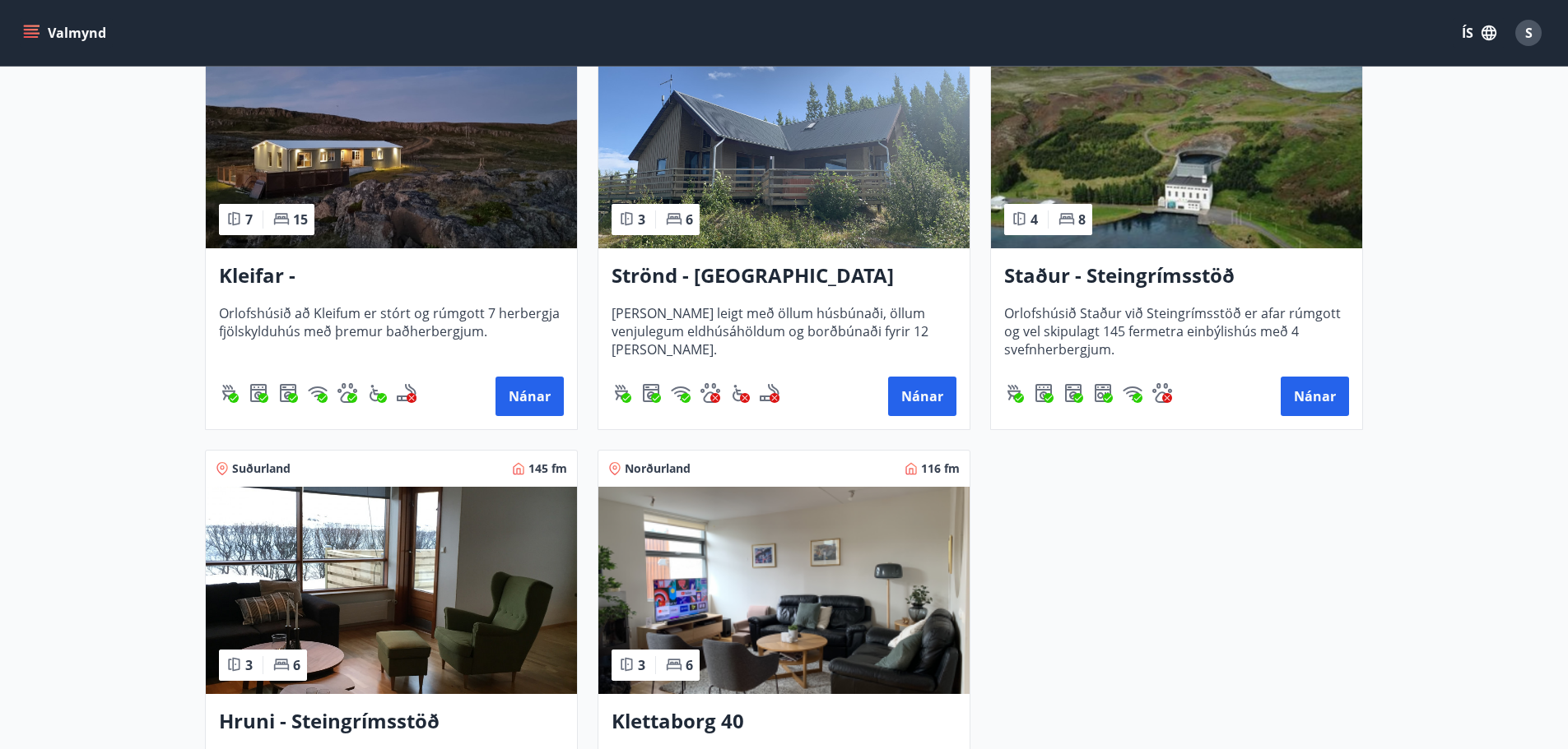
scroll to position [822, 0]
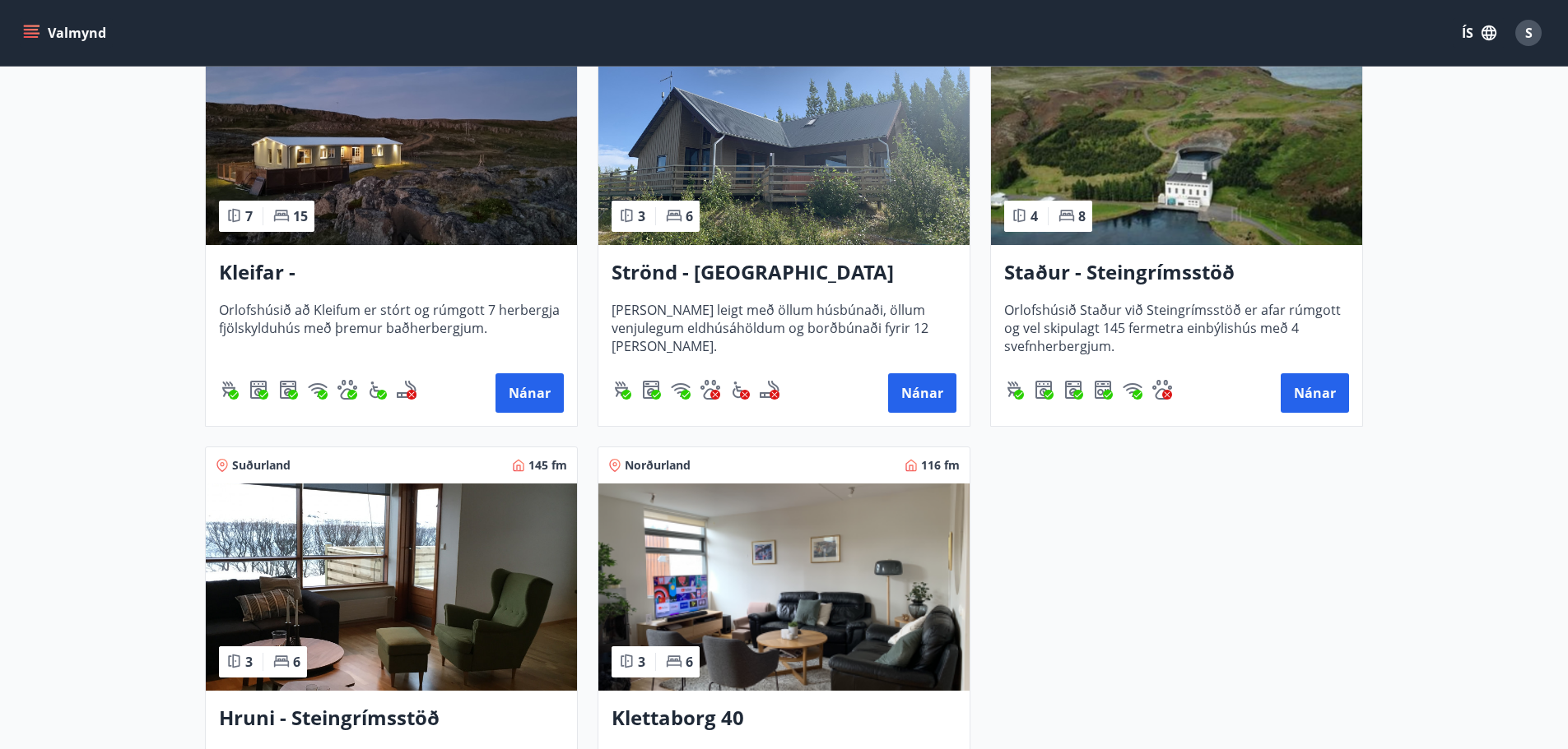
click at [420, 192] on img at bounding box center [391, 141] width 371 height 207
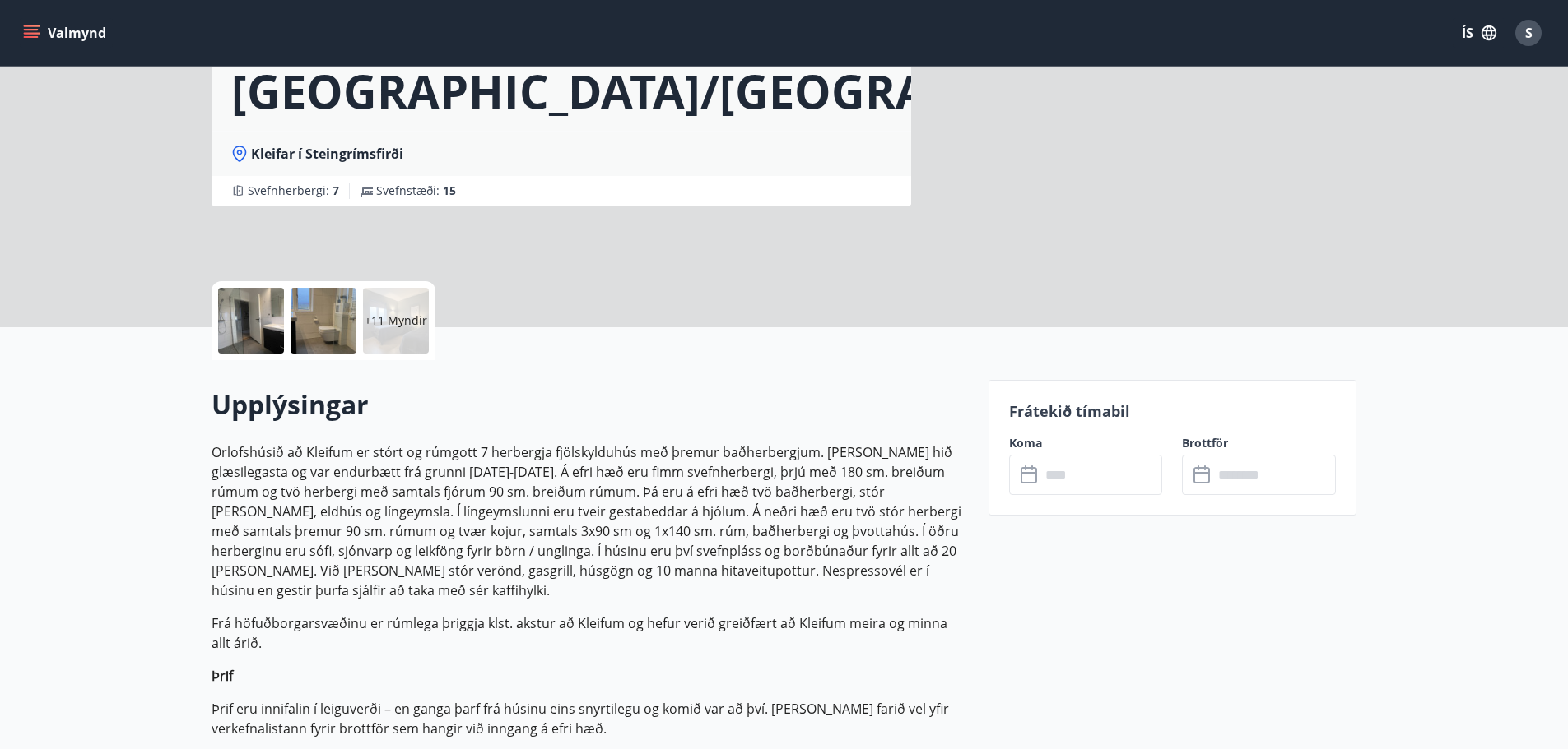
scroll to position [164, 0]
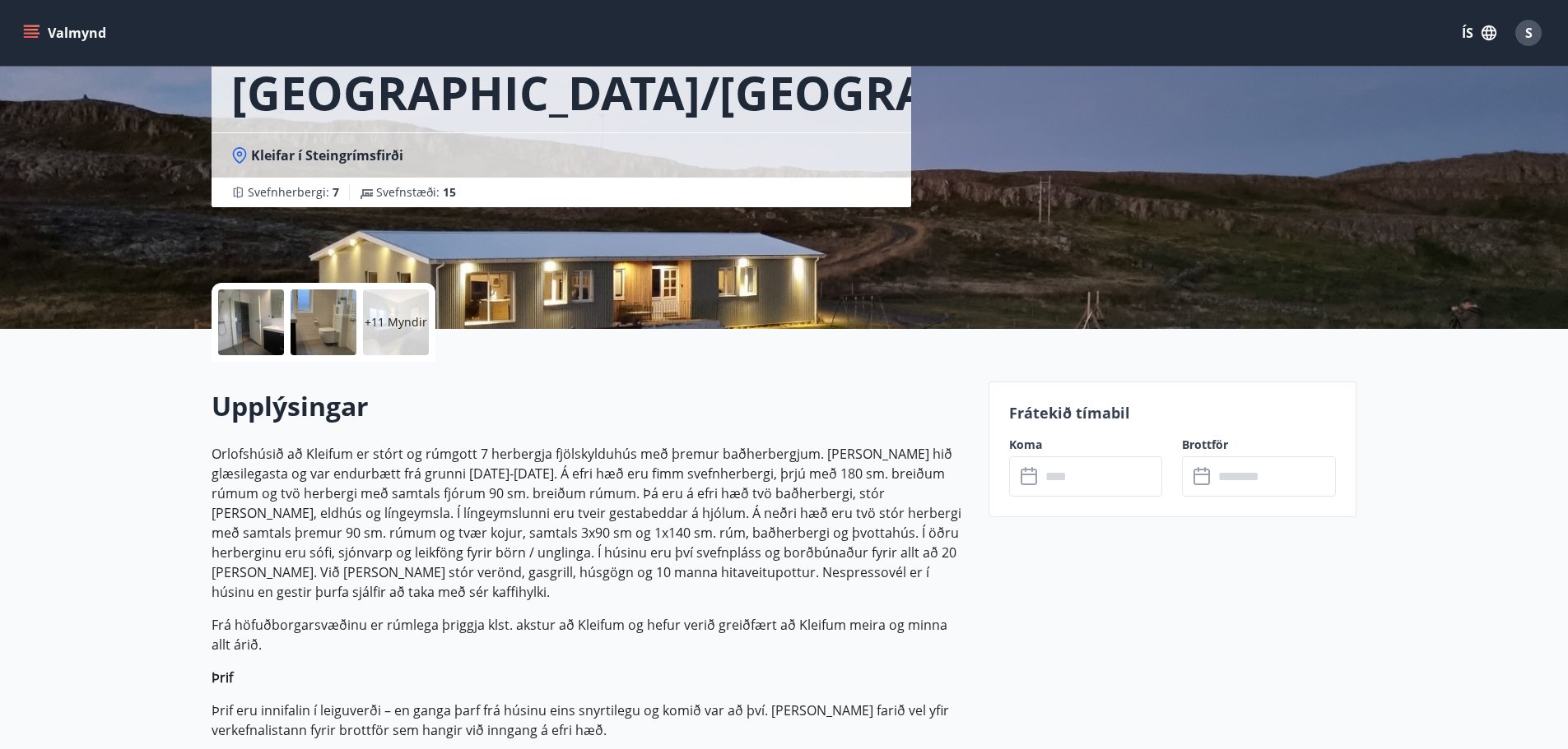
click at [389, 352] on div "+11 Myndir" at bounding box center [395, 322] width 66 height 66
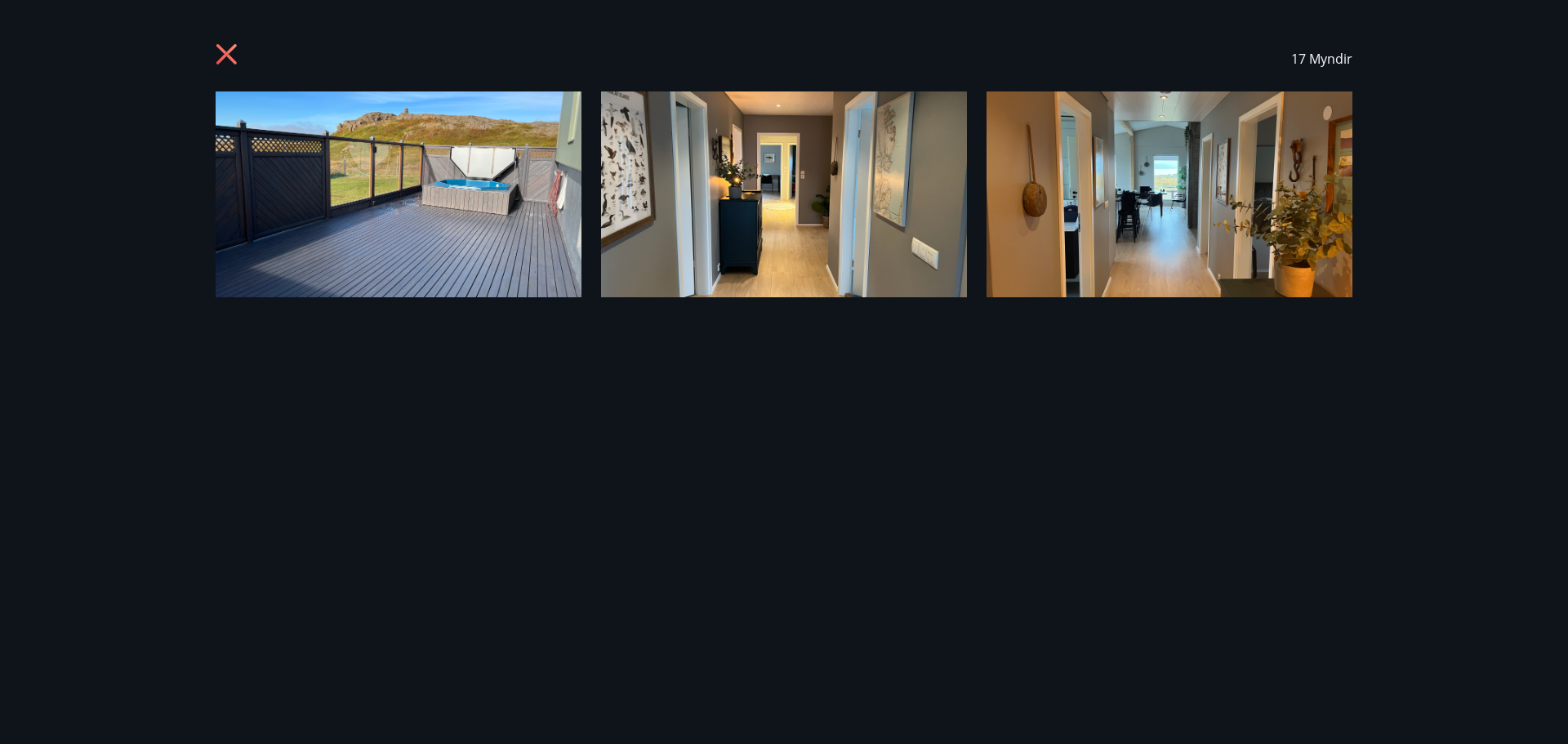
click at [226, 56] on icon at bounding box center [226, 54] width 21 height 21
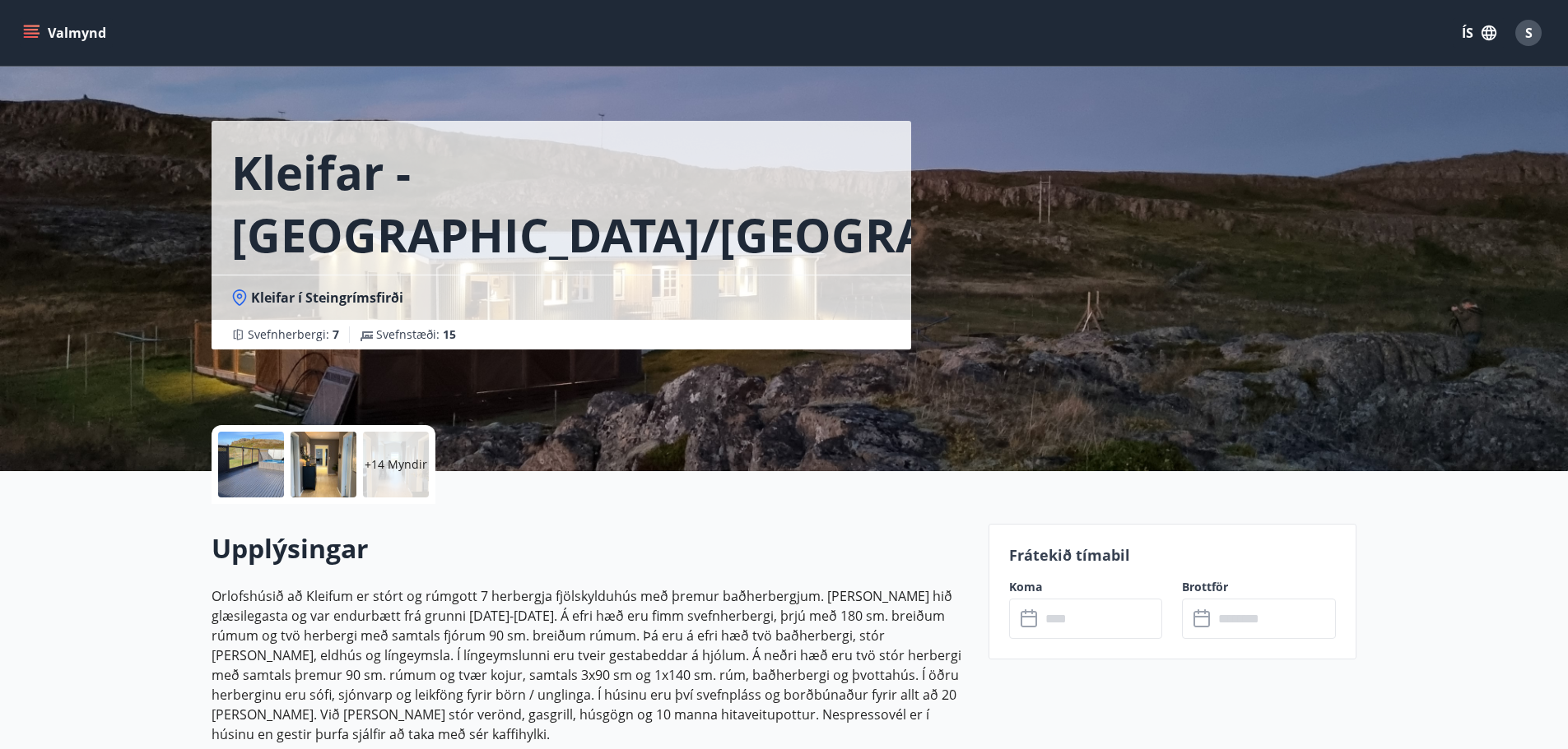
scroll to position [0, 0]
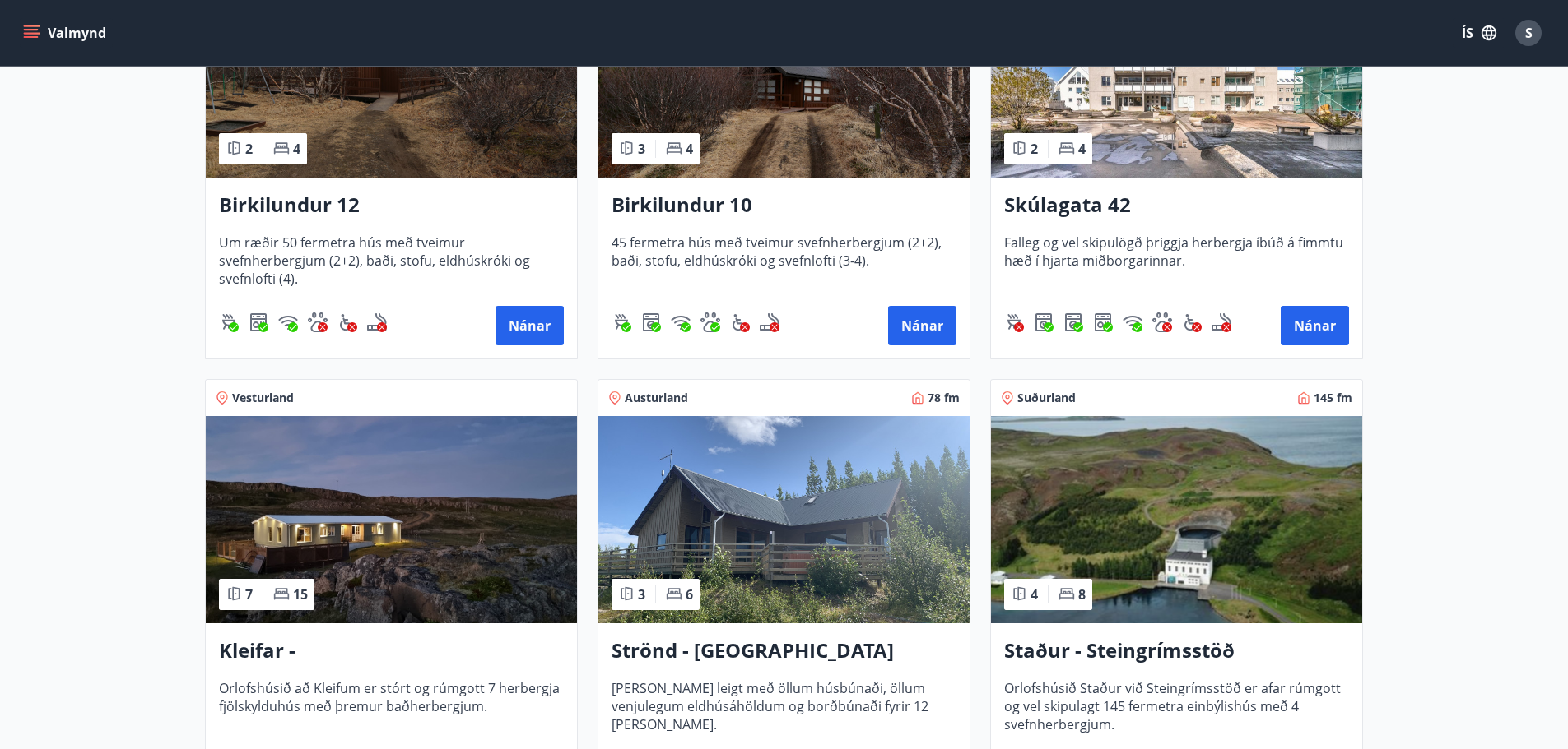
scroll to position [423, 0]
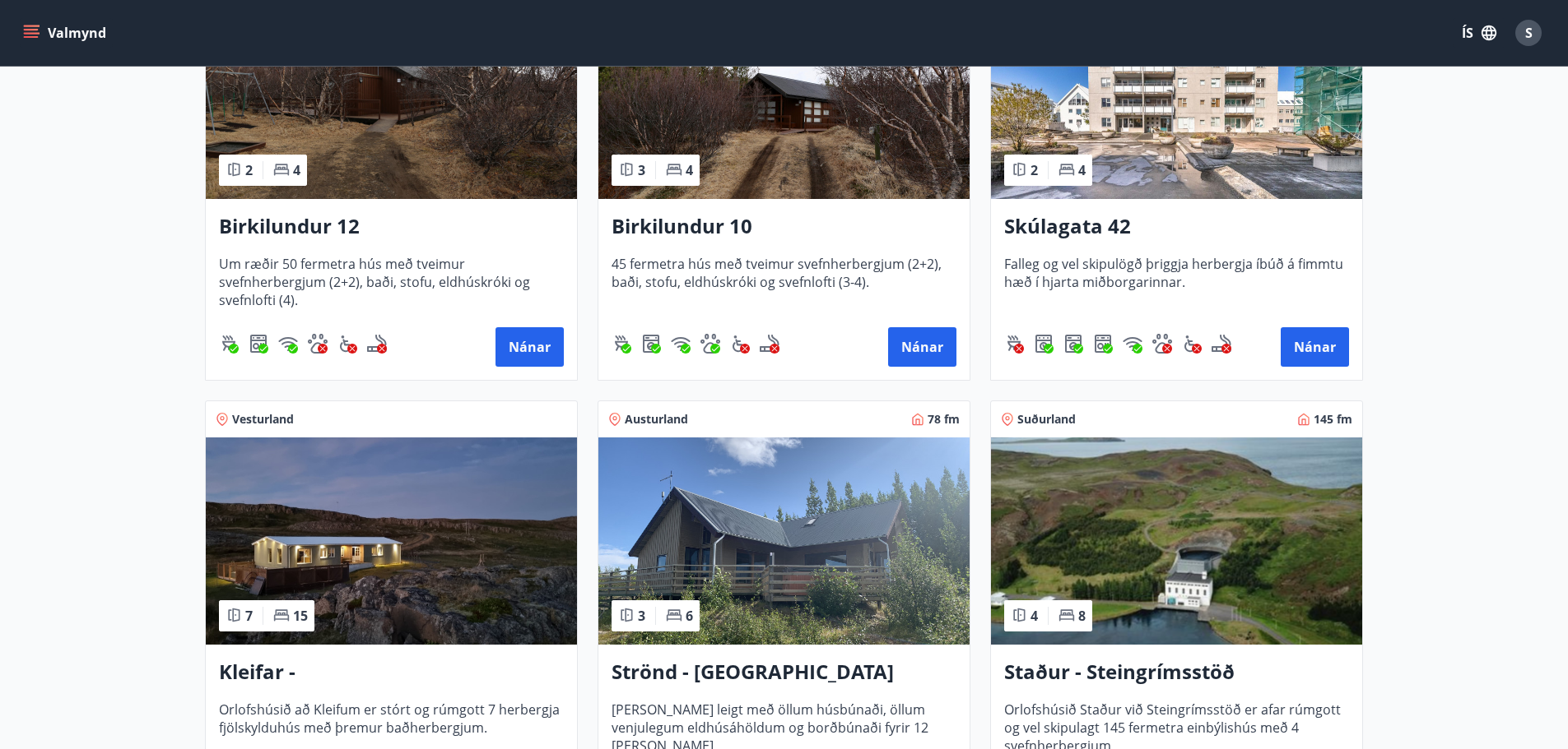
click at [826, 549] on img at bounding box center [784, 541] width 371 height 207
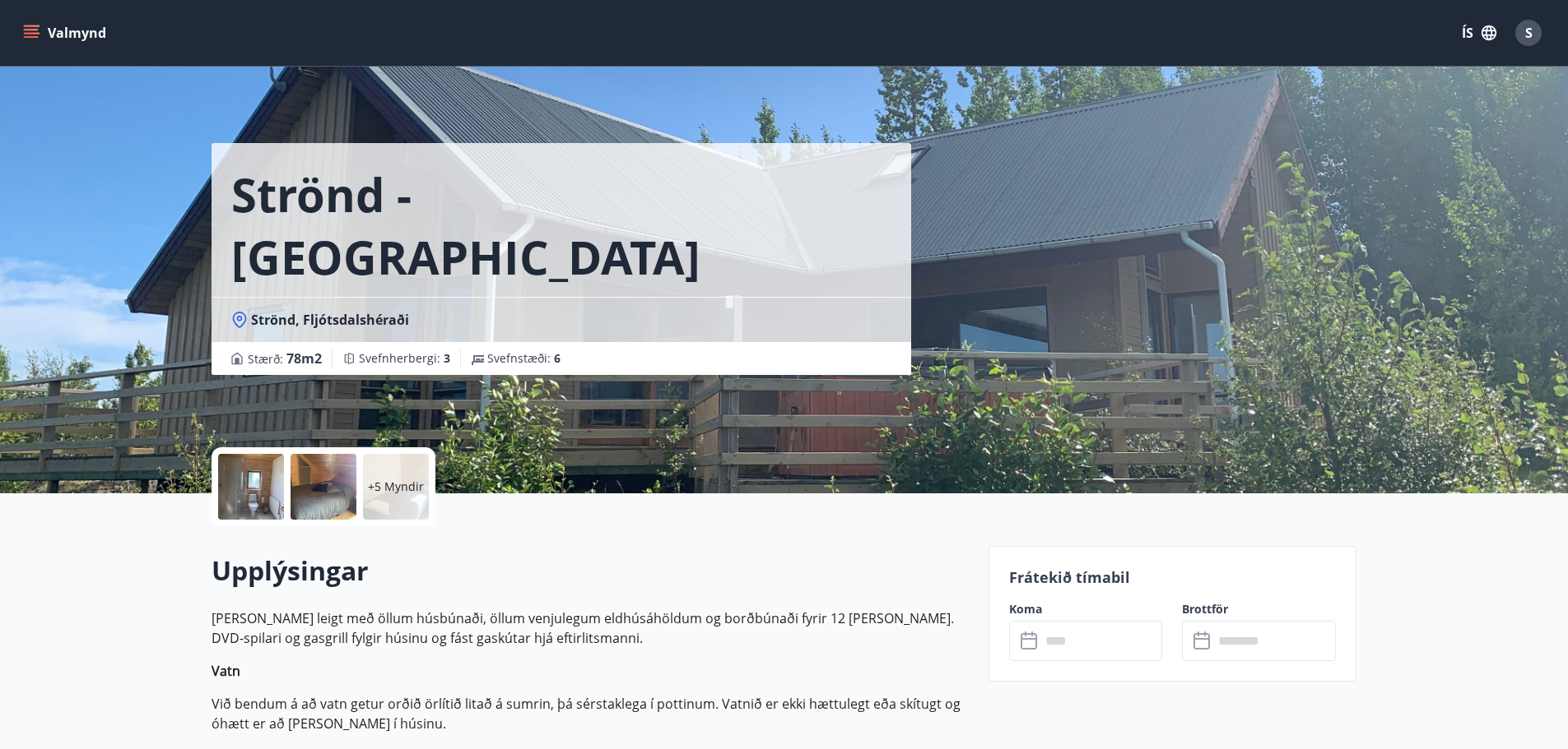
click at [391, 497] on div "+5 Myndir" at bounding box center [395, 487] width 66 height 66
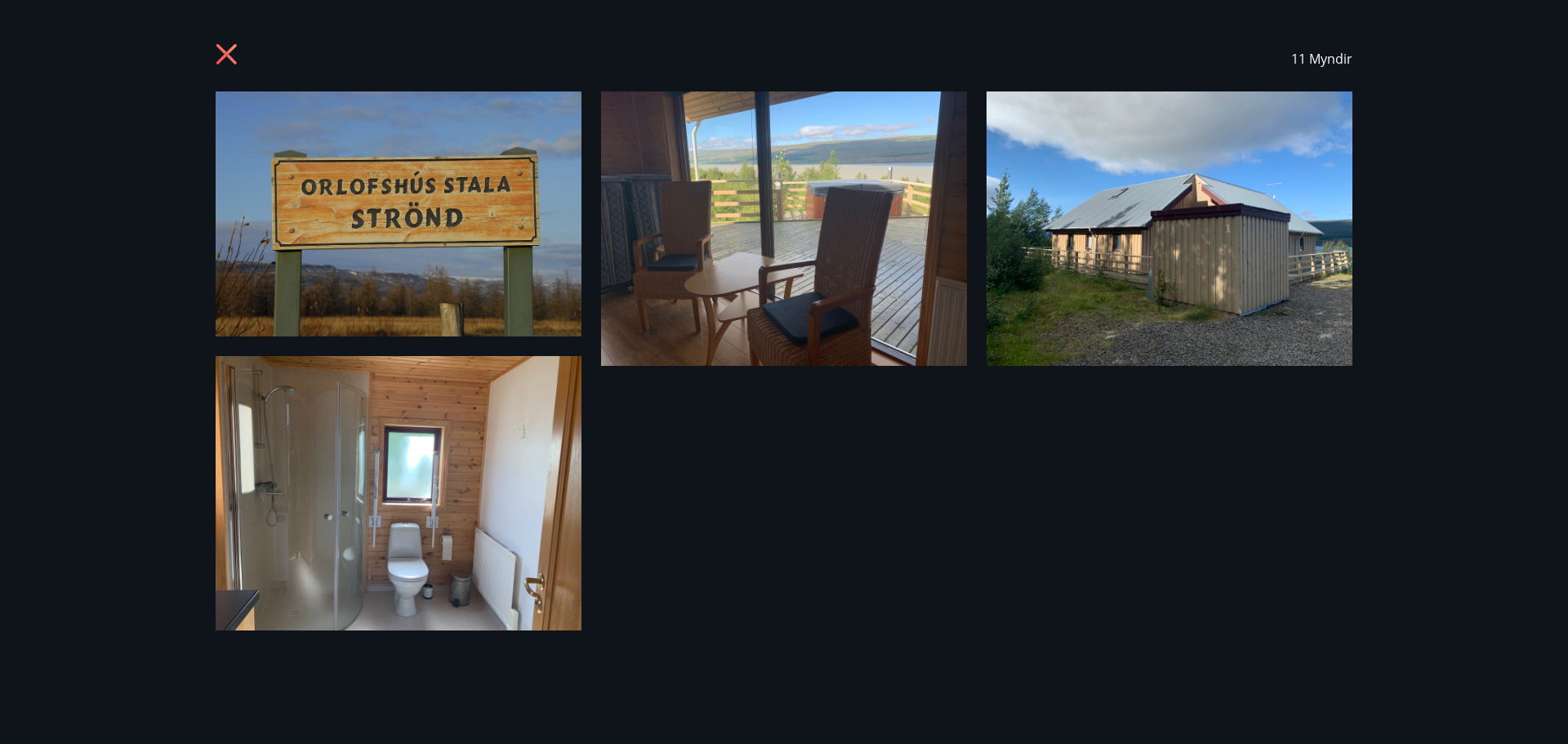
click at [238, 46] on icon at bounding box center [229, 56] width 27 height 27
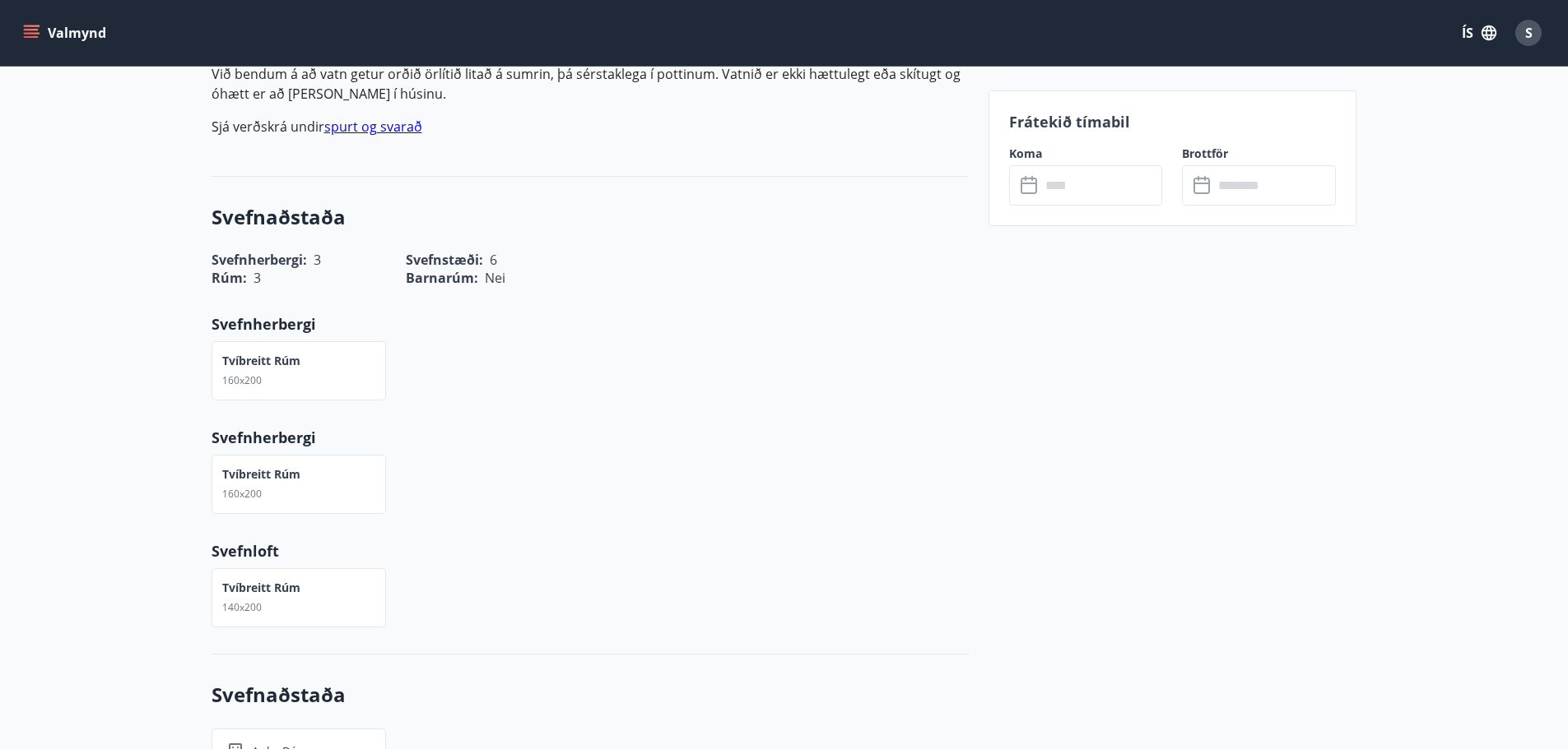
scroll to position [741, 0]
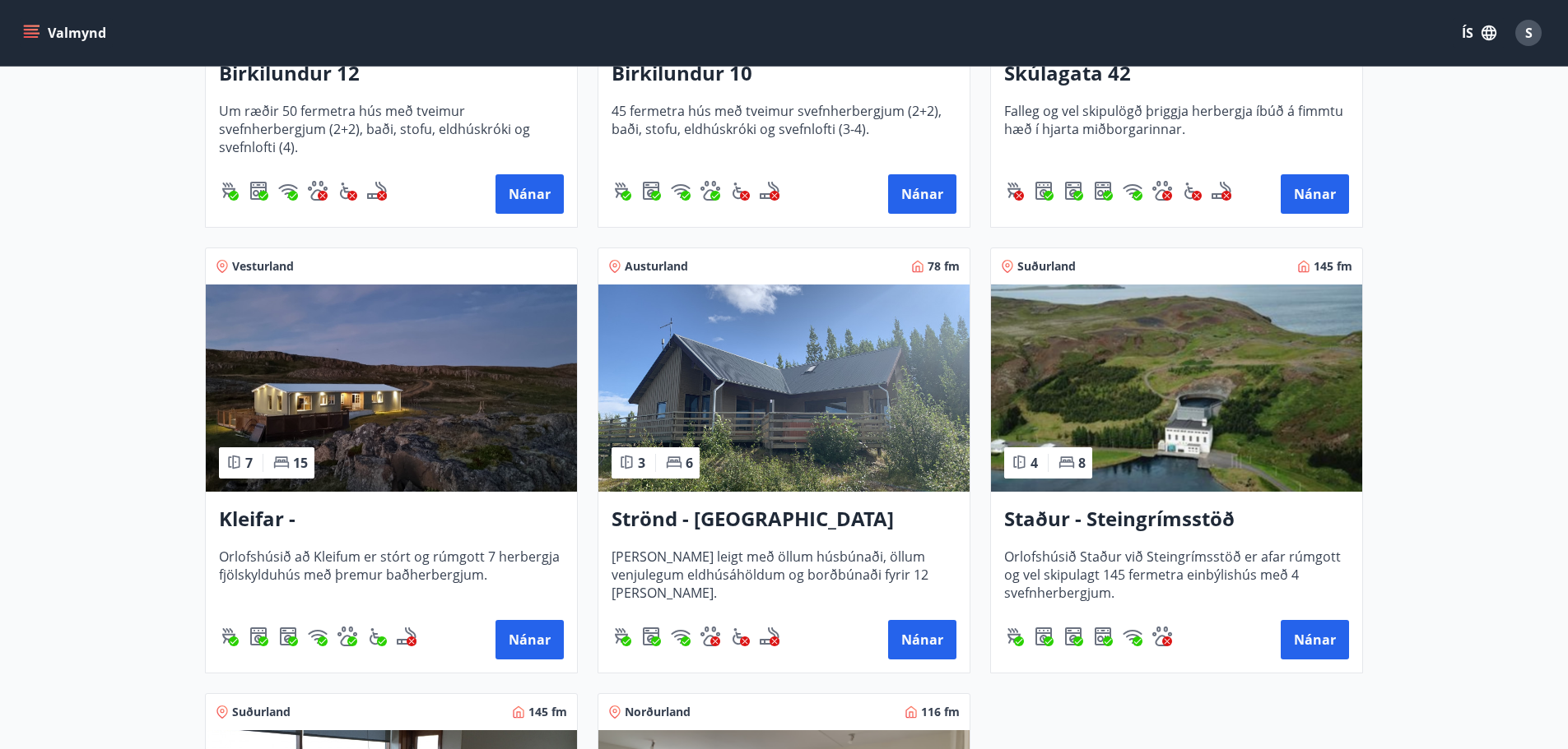
click at [532, 343] on img at bounding box center [391, 388] width 371 height 207
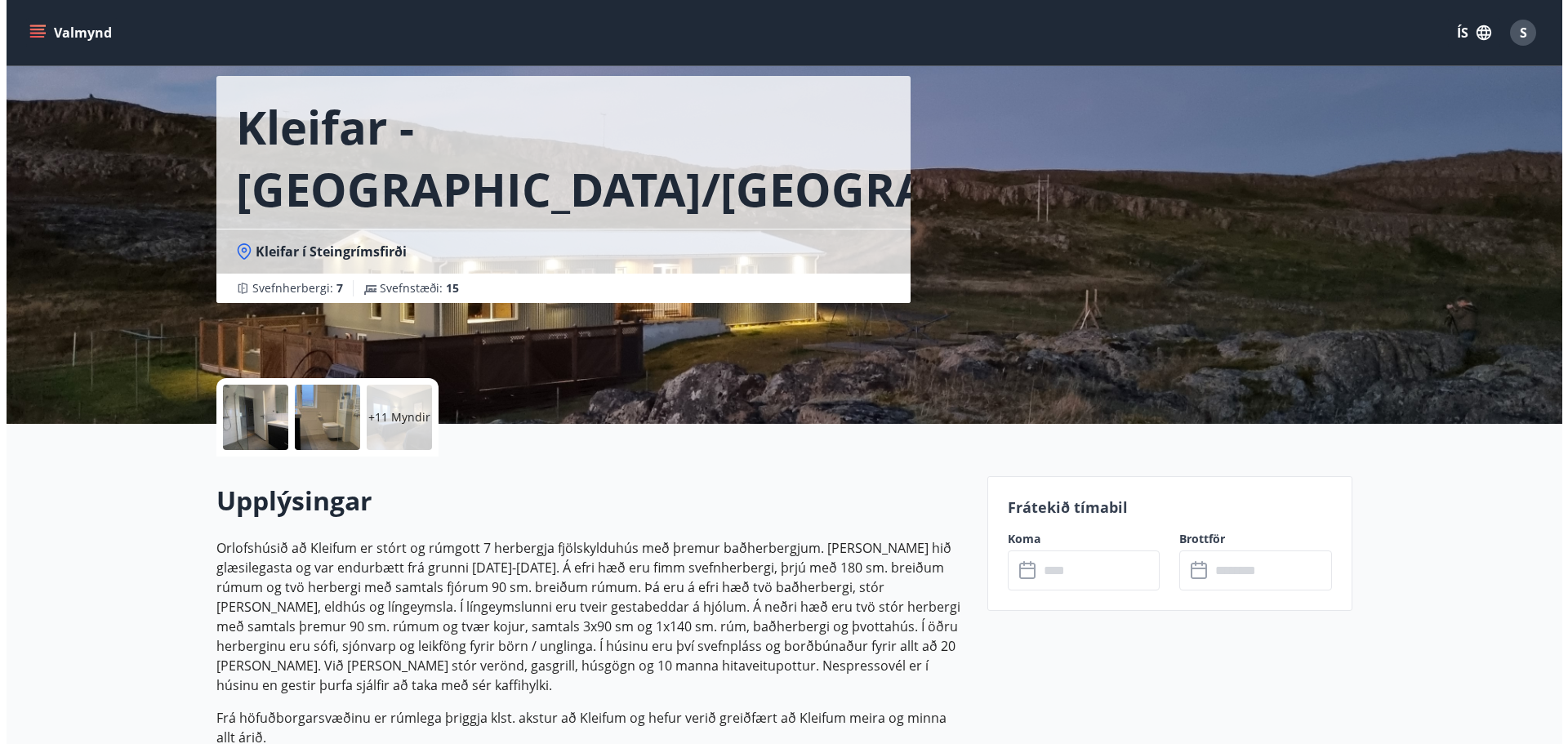
scroll to position [163, 0]
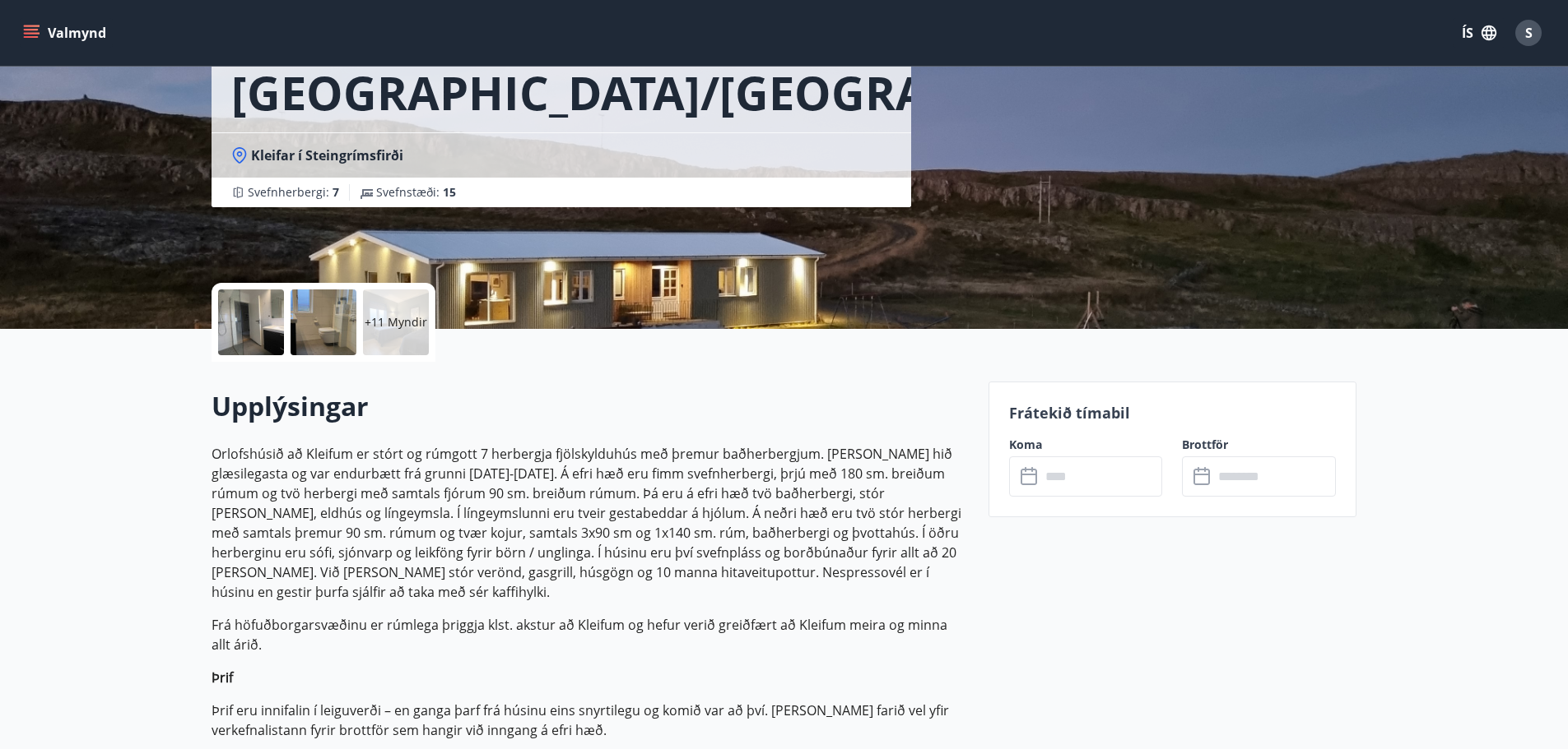
click at [241, 319] on div at bounding box center [251, 322] width 66 height 66
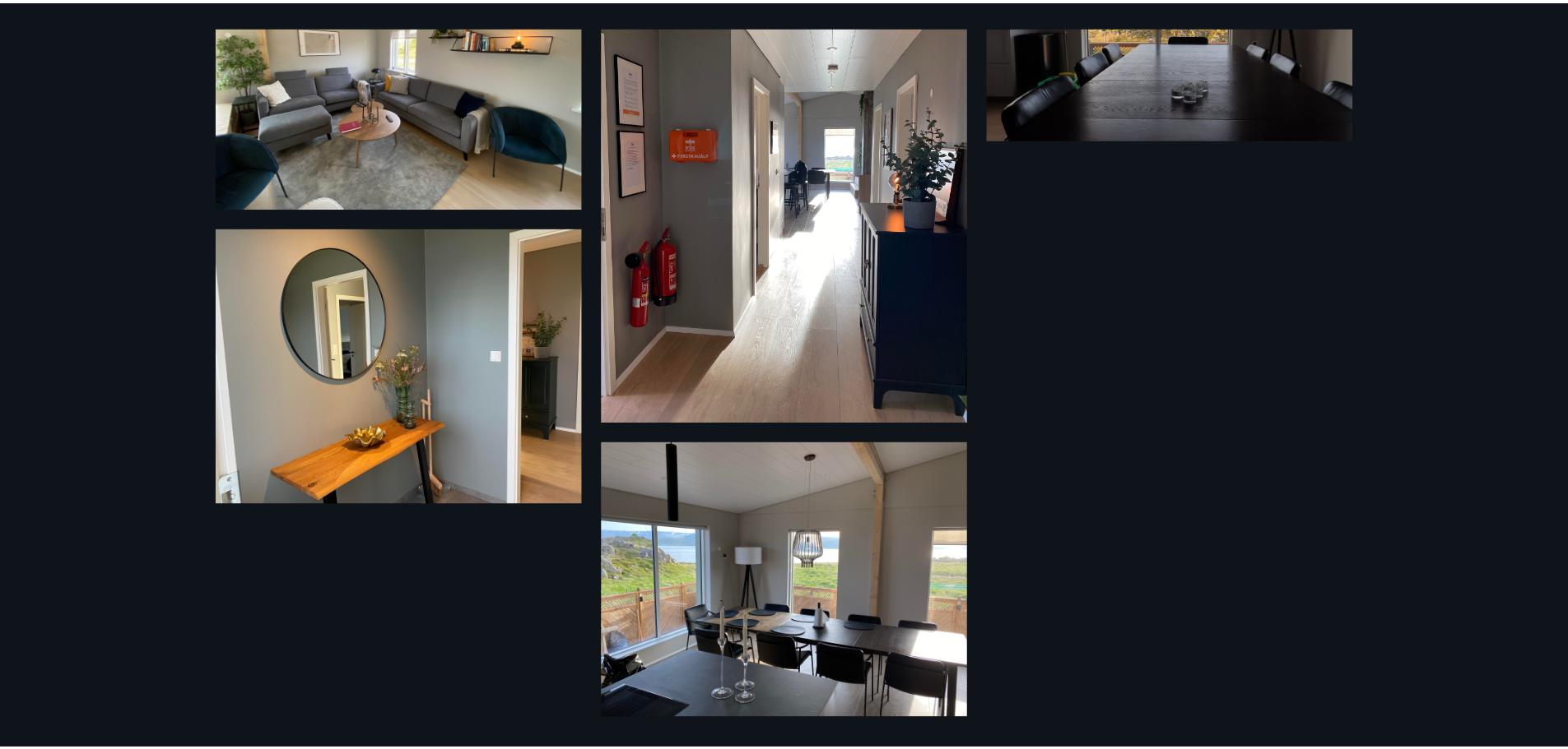
scroll to position [1070, 0]
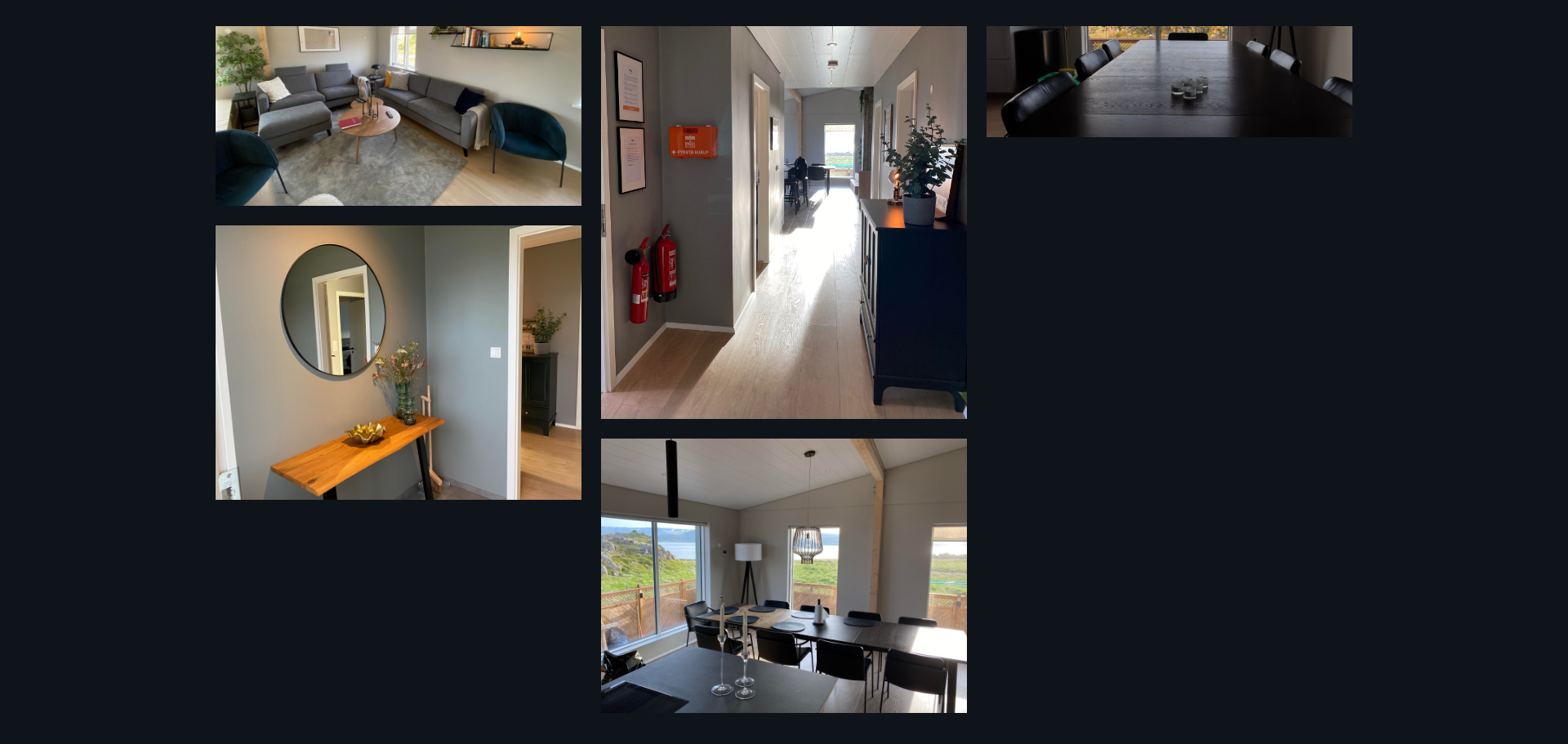
click at [71, 462] on div "17 Myndir" at bounding box center [784, 372] width 1568 height 744
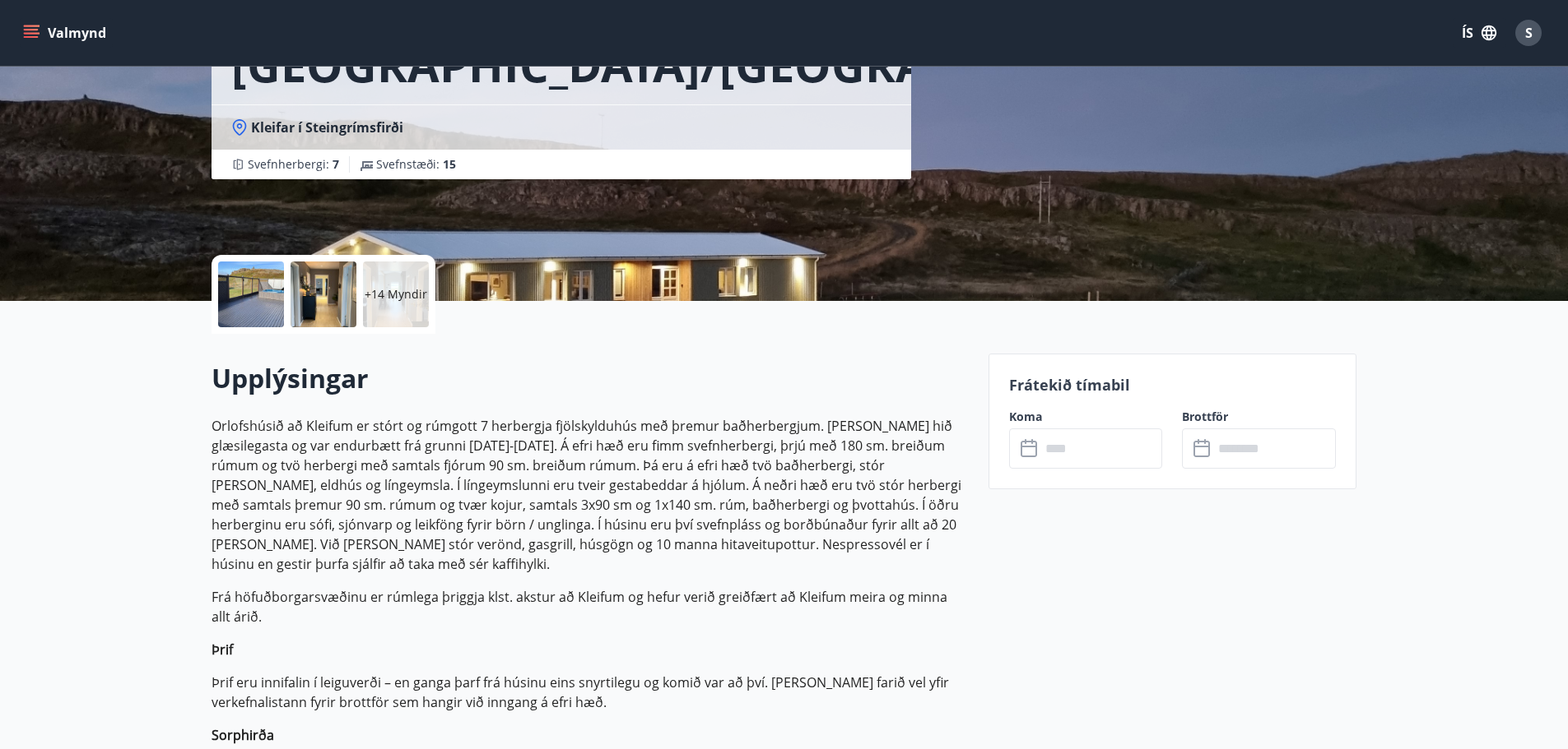
scroll to position [576, 0]
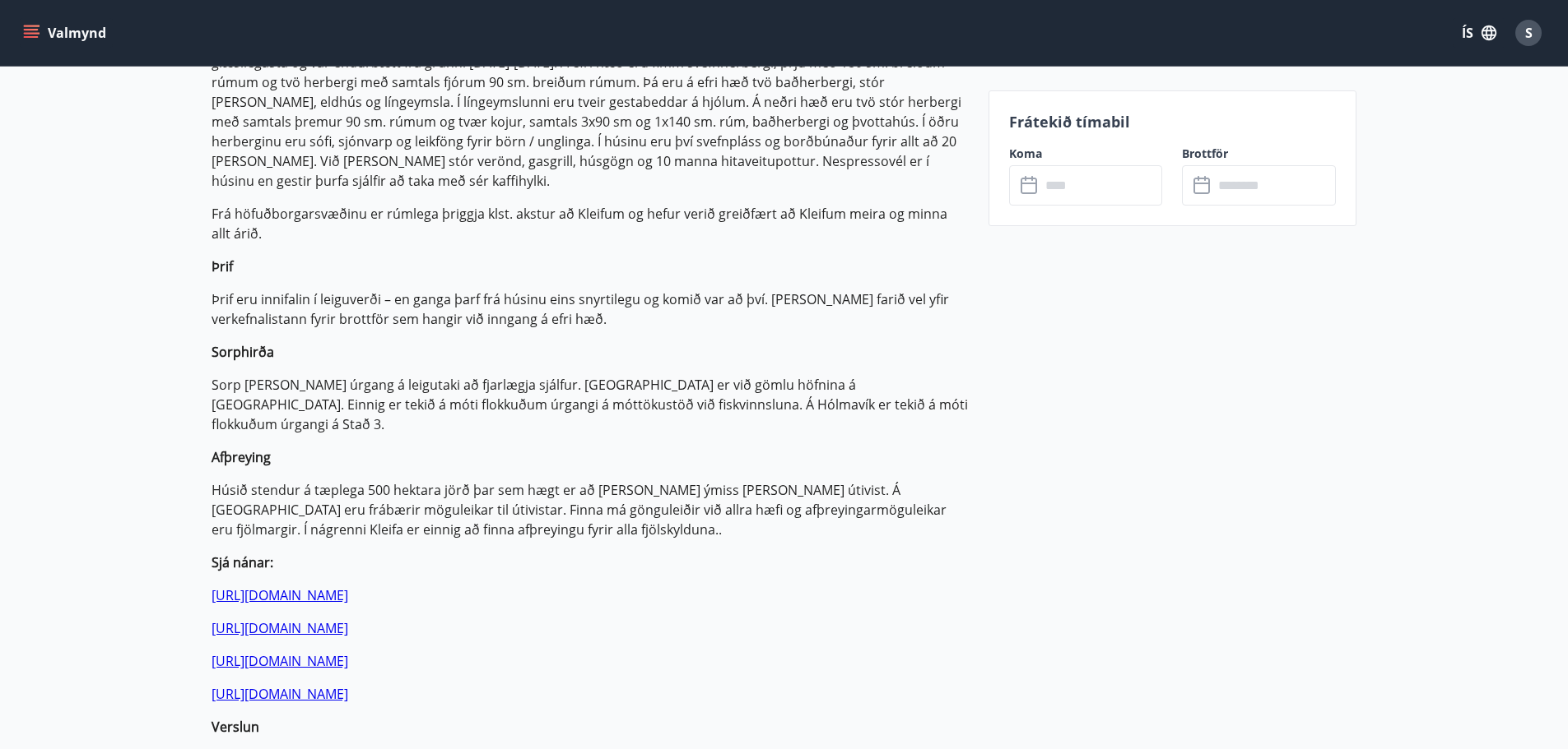
click at [709, 375] on p "Sorp [PERSON_NAME] úrgang á leigutaki að fjarlægja sjálfur. [GEOGRAPHIC_DATA] e…" at bounding box center [590, 404] width 757 height 59
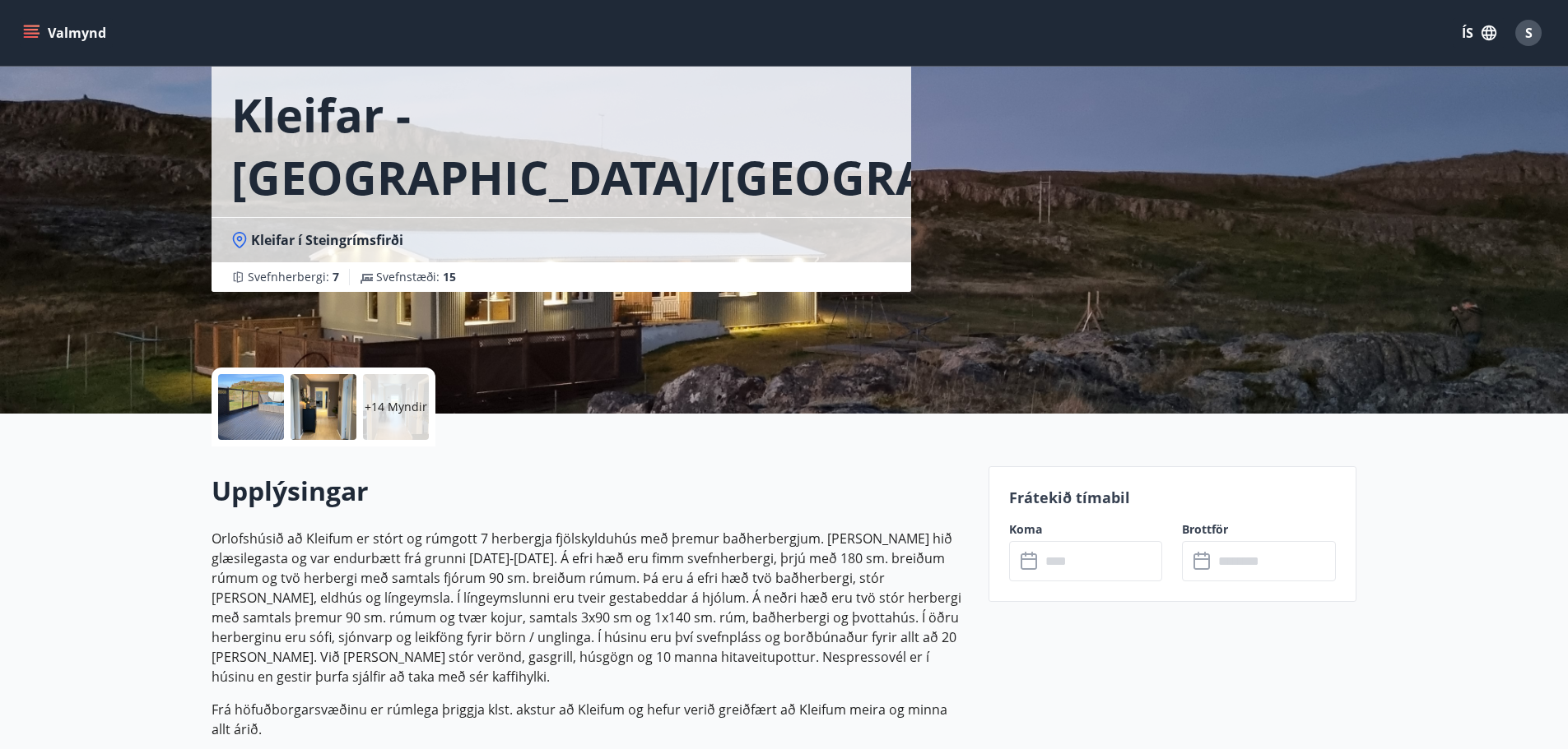
scroll to position [0, 0]
